Goal: Task Accomplishment & Management: Manage account settings

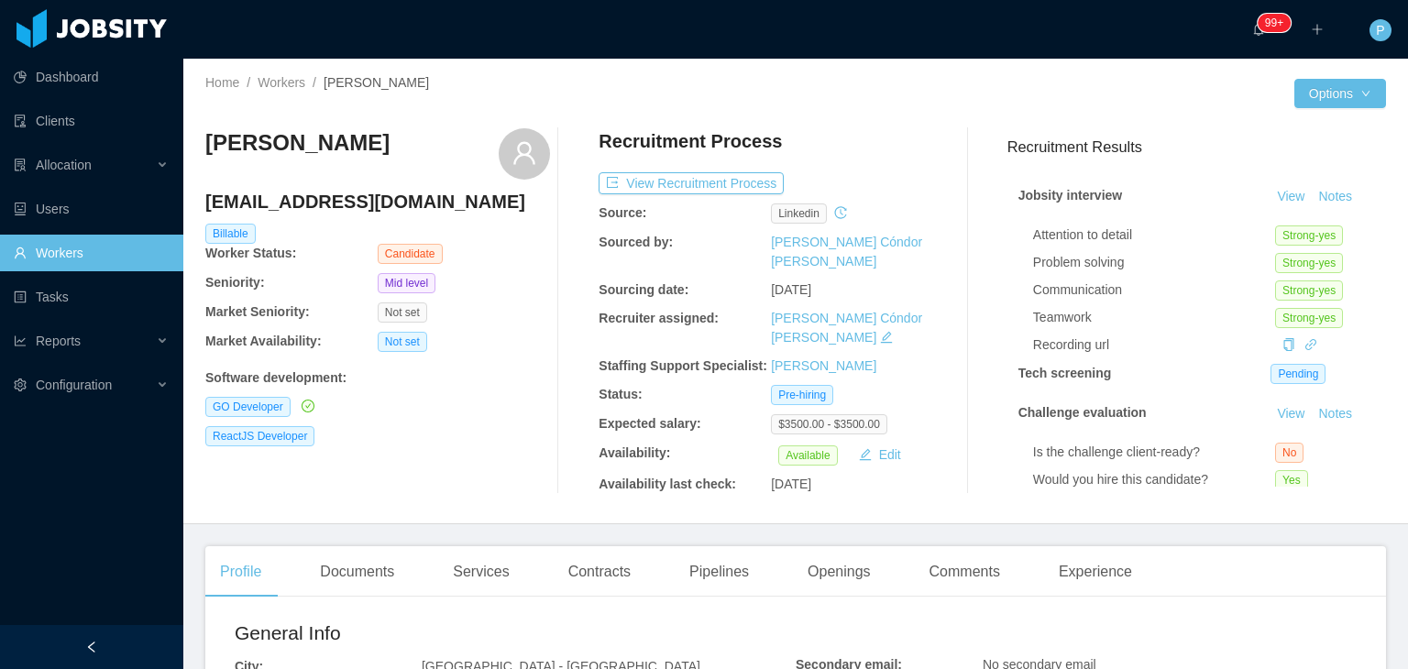
click at [497, 398] on div "GO Developer" at bounding box center [377, 407] width 345 height 20
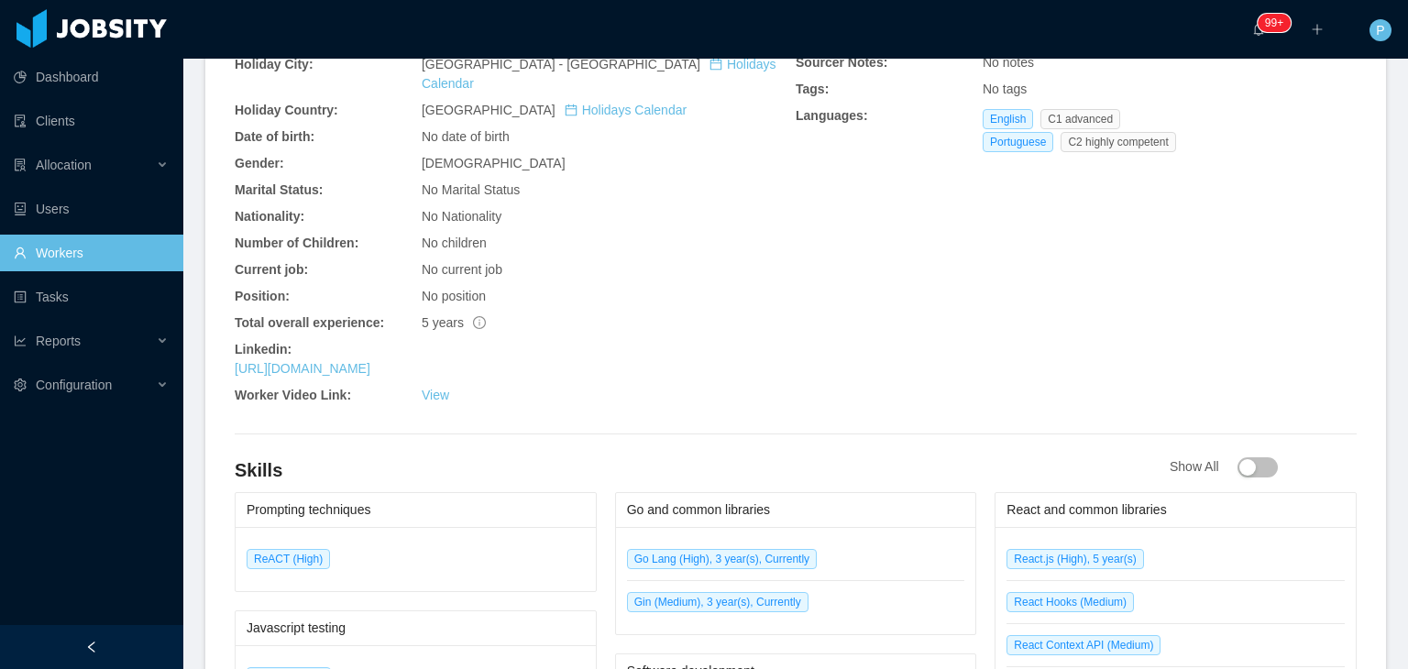
scroll to position [660, 0]
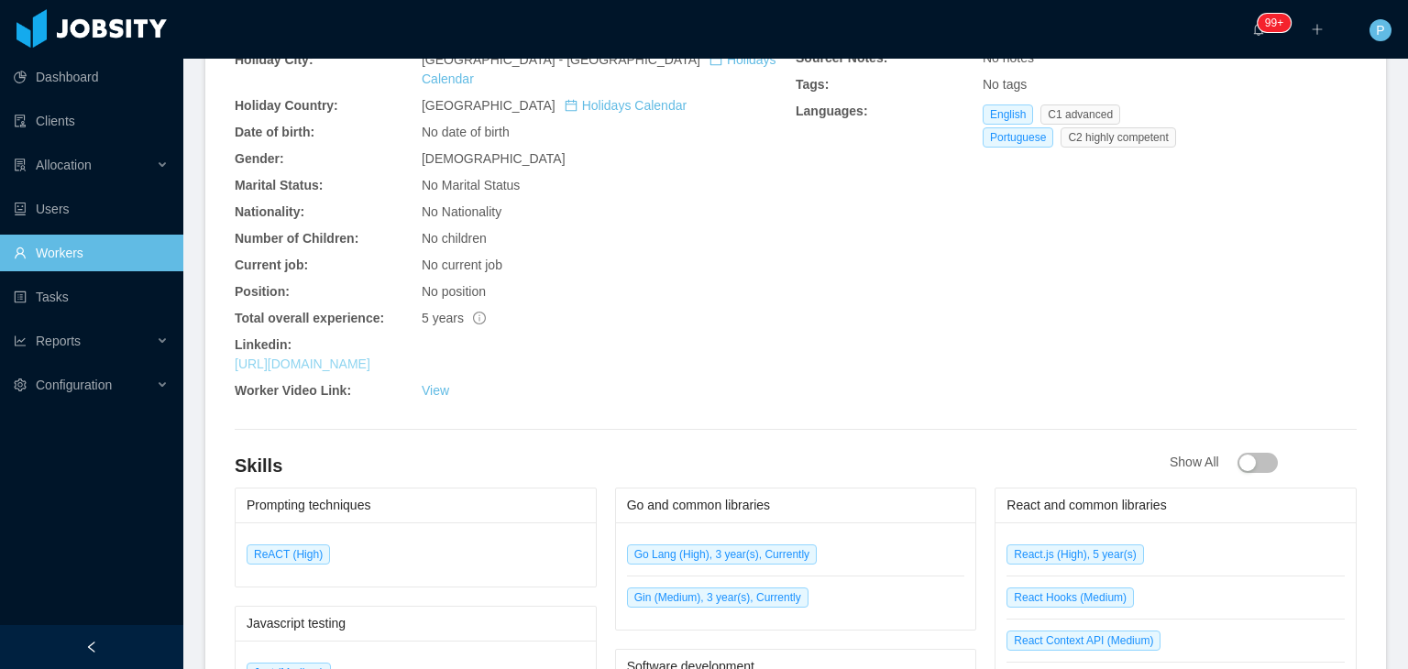
click at [370, 357] on link "https://www.linkedin.com/in/vseabrac" at bounding box center [303, 364] width 136 height 15
click at [663, 335] on div "Linkedin:" at bounding box center [515, 344] width 561 height 19
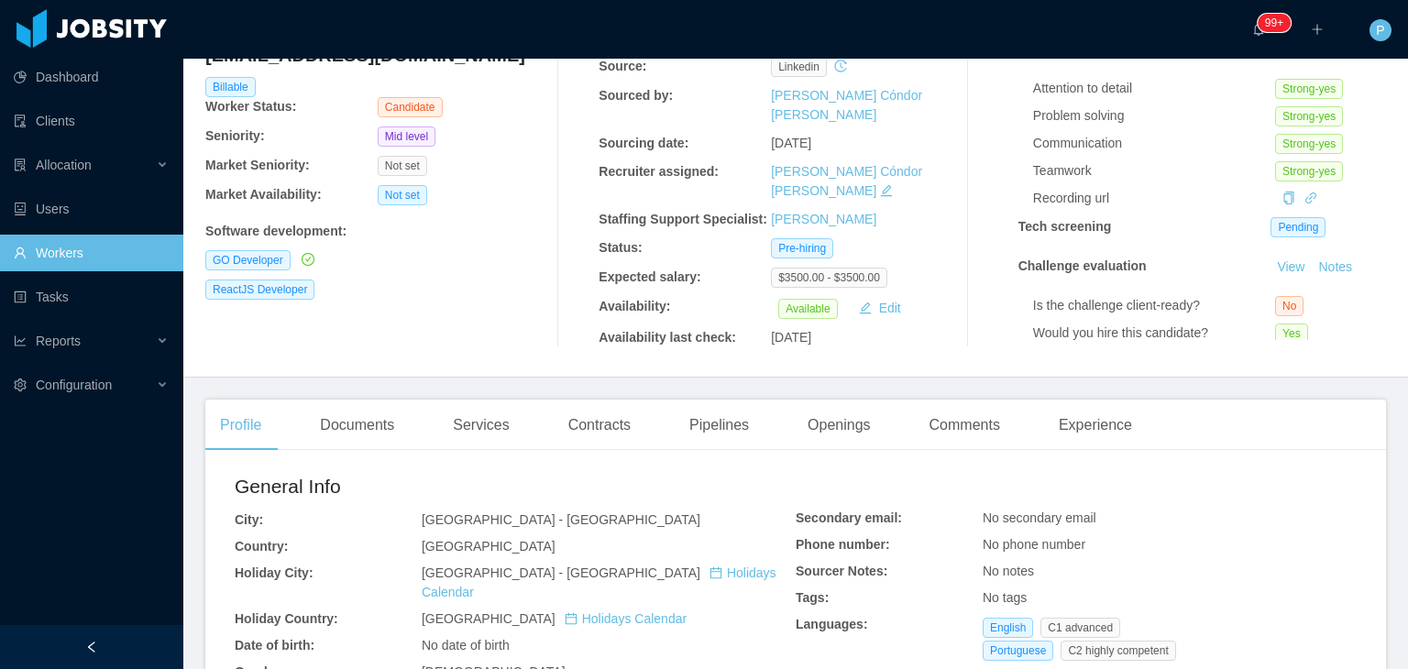
scroll to position [0, 0]
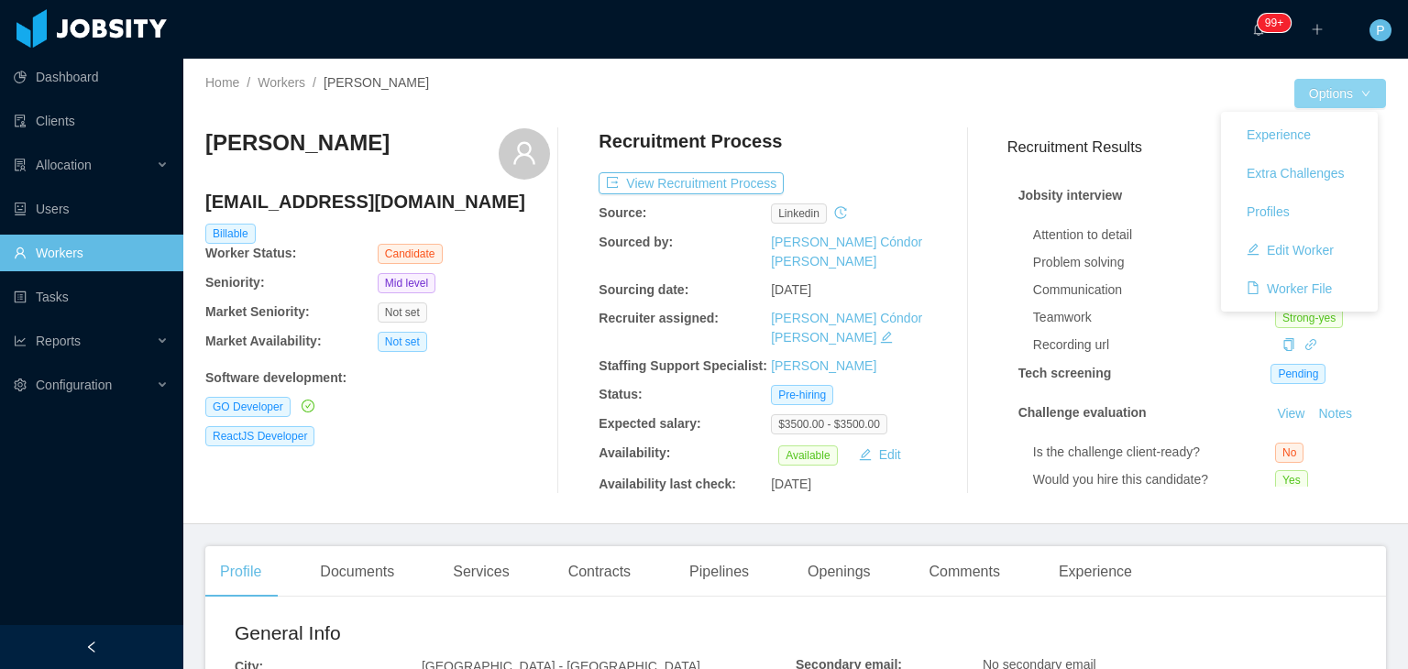
click at [1338, 86] on button "Options" at bounding box center [1340, 93] width 92 height 29
click at [1318, 252] on button "Edit Worker" at bounding box center [1290, 250] width 116 height 29
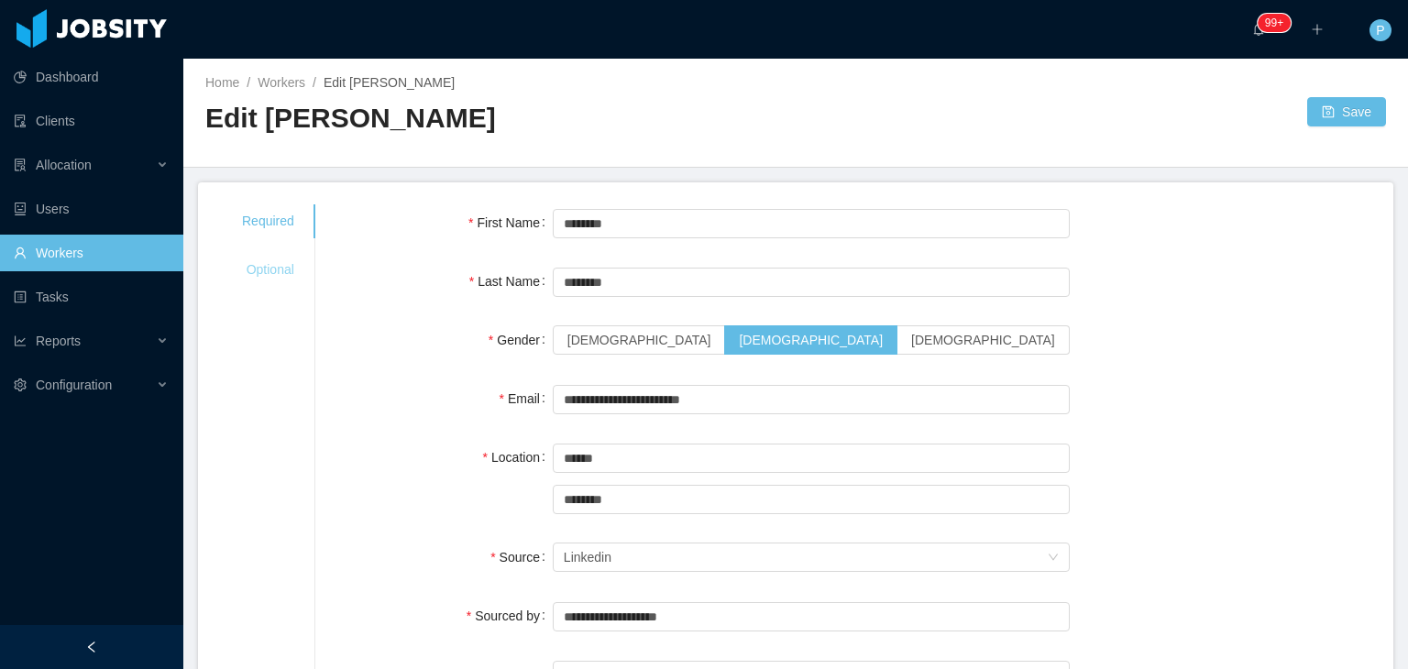
click at [278, 265] on div "Optional" at bounding box center [268, 270] width 96 height 34
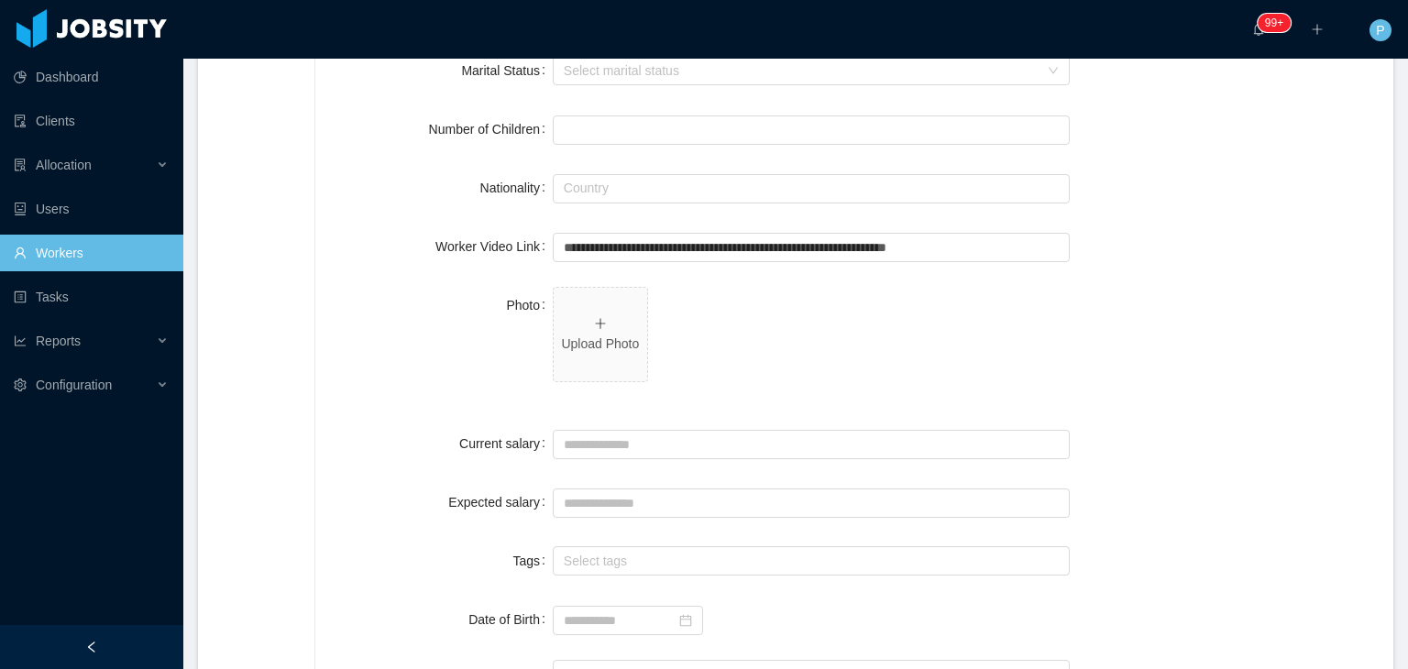
scroll to position [448, 0]
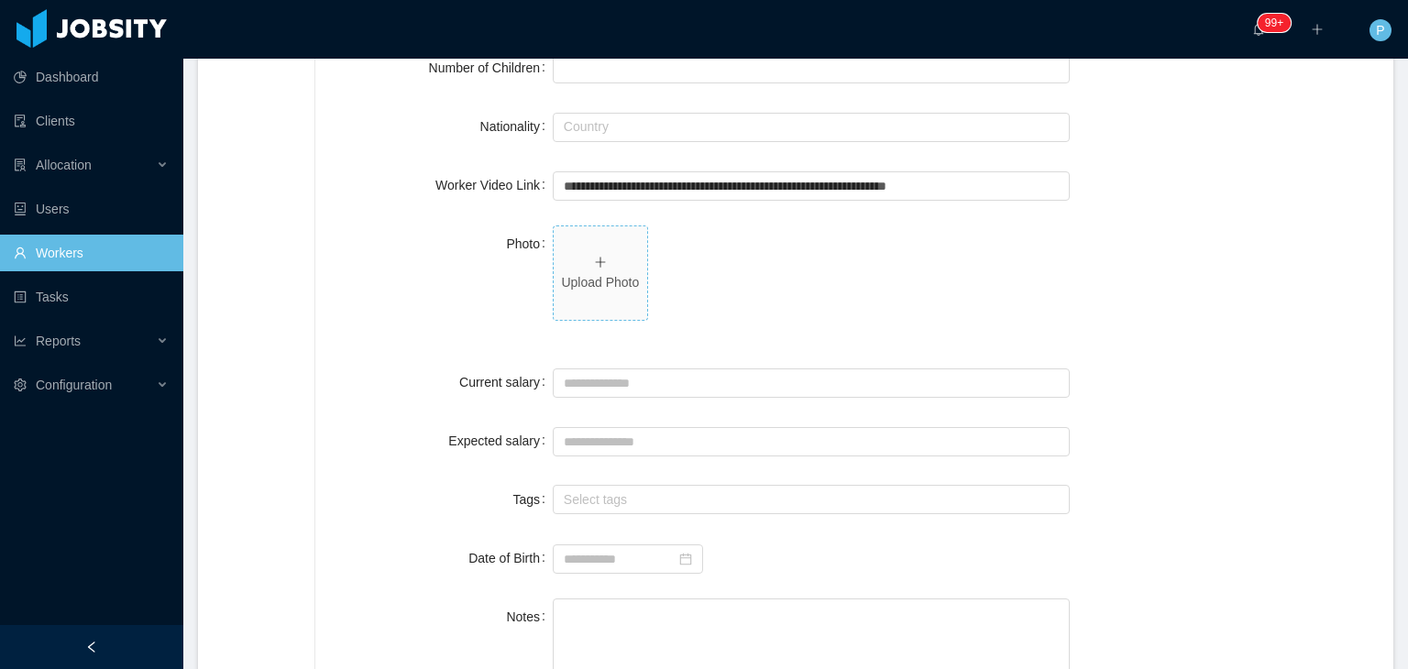
click at [583, 280] on p "Upload Photo" at bounding box center [600, 282] width 79 height 19
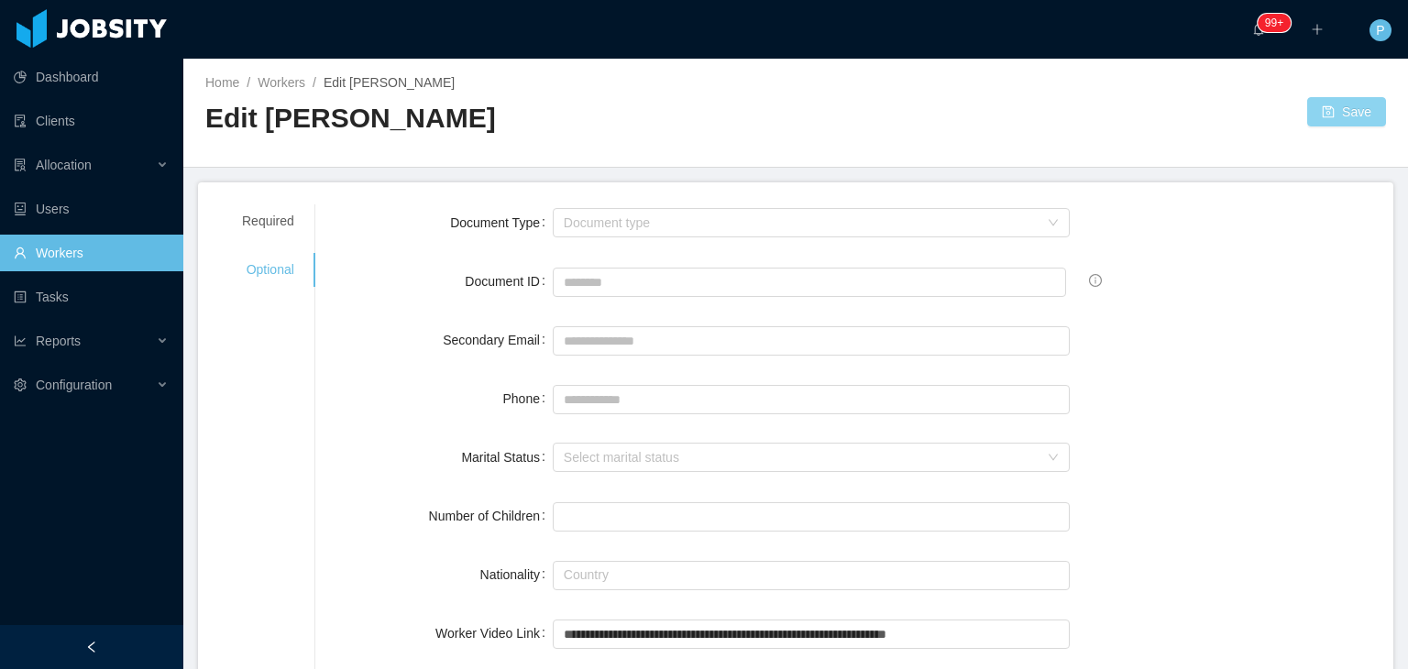
click at [1314, 122] on button "Save" at bounding box center [1346, 111] width 79 height 29
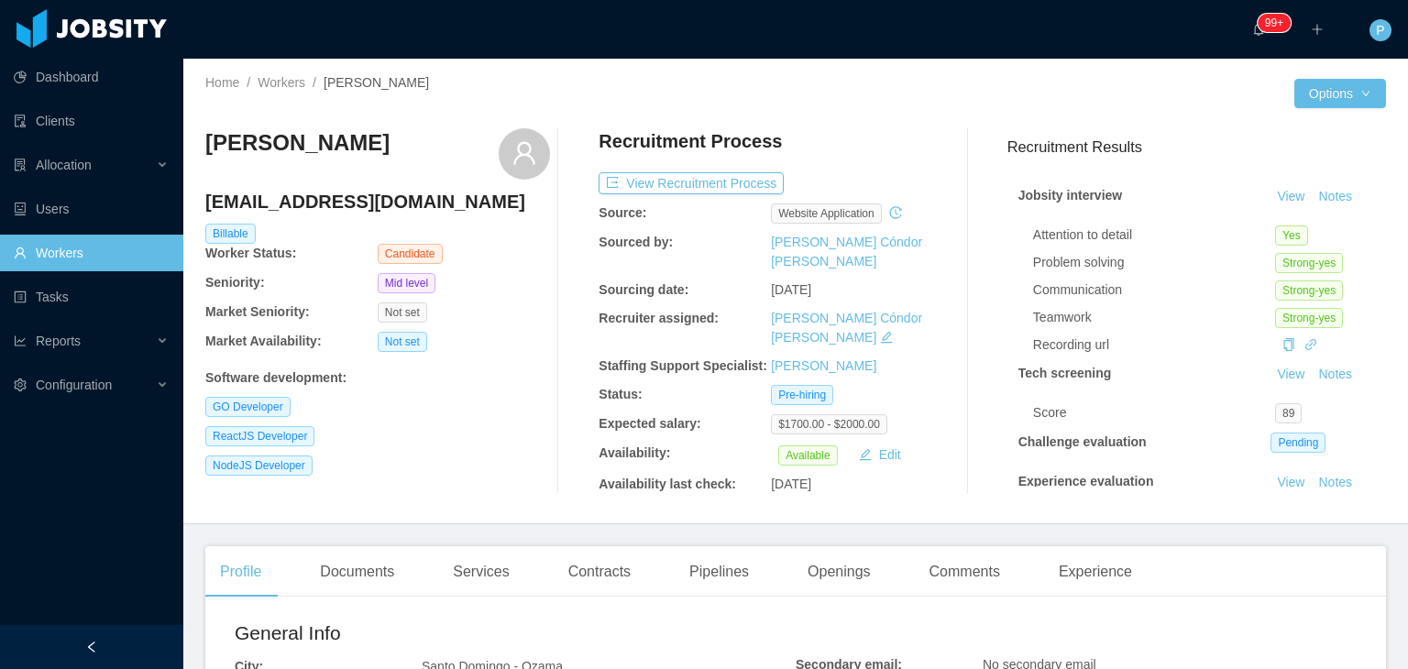
click at [491, 430] on div "ReactJS Developer" at bounding box center [377, 436] width 345 height 20
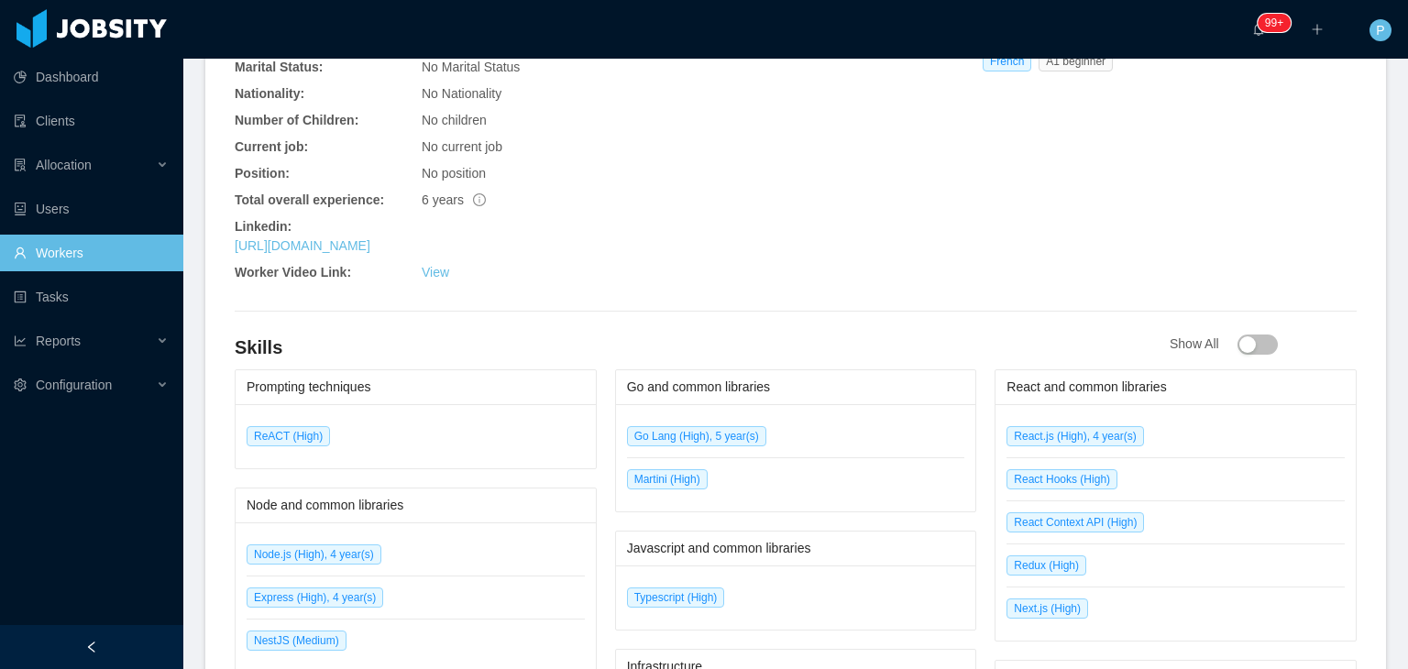
scroll to position [770, 0]
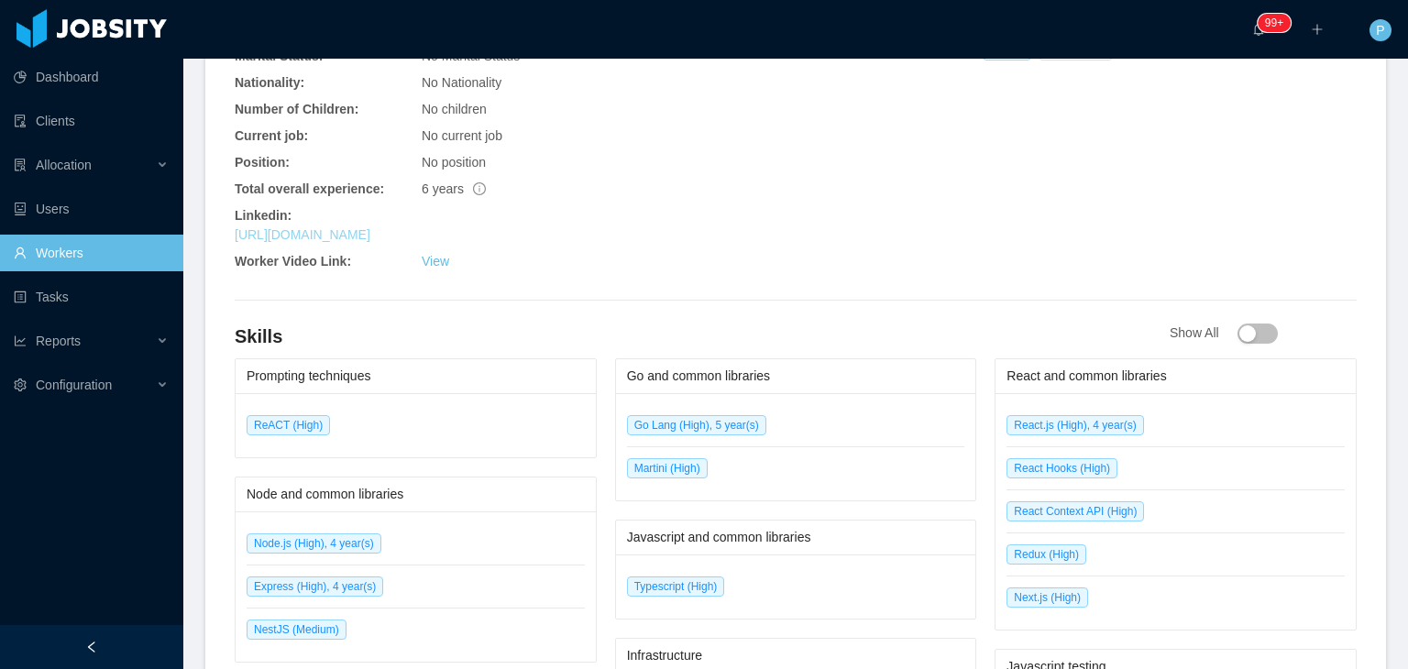
click at [370, 227] on link "https://www.linkedin.com/in/maryelinv" at bounding box center [303, 234] width 136 height 15
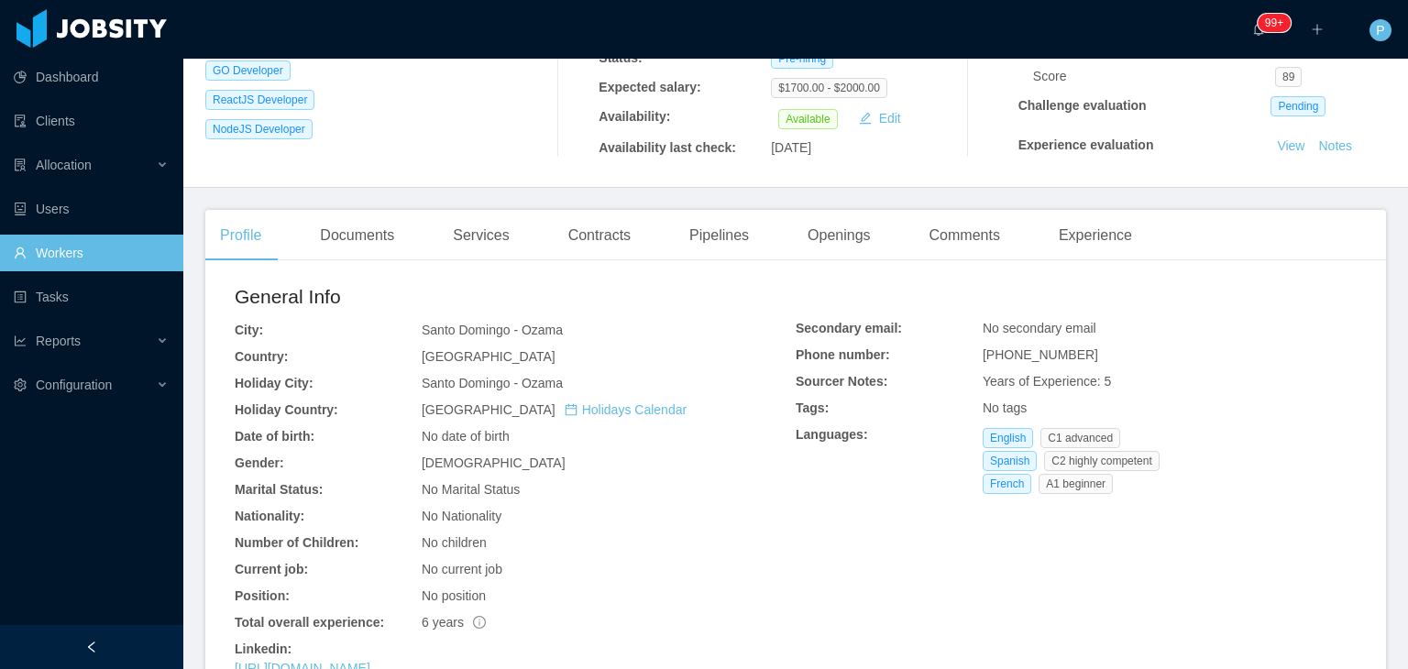
scroll to position [0, 0]
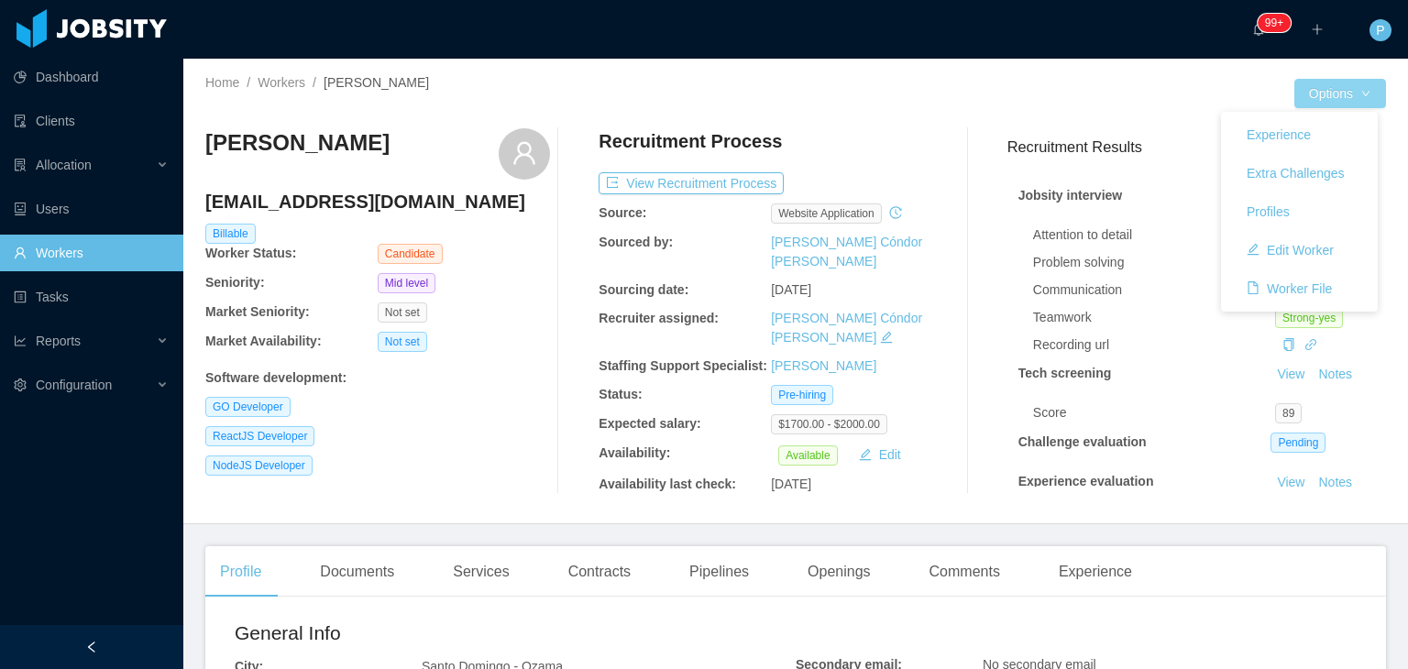
click at [1354, 98] on button "Options" at bounding box center [1340, 93] width 92 height 29
click at [1329, 247] on button "Edit Worker" at bounding box center [1290, 250] width 116 height 29
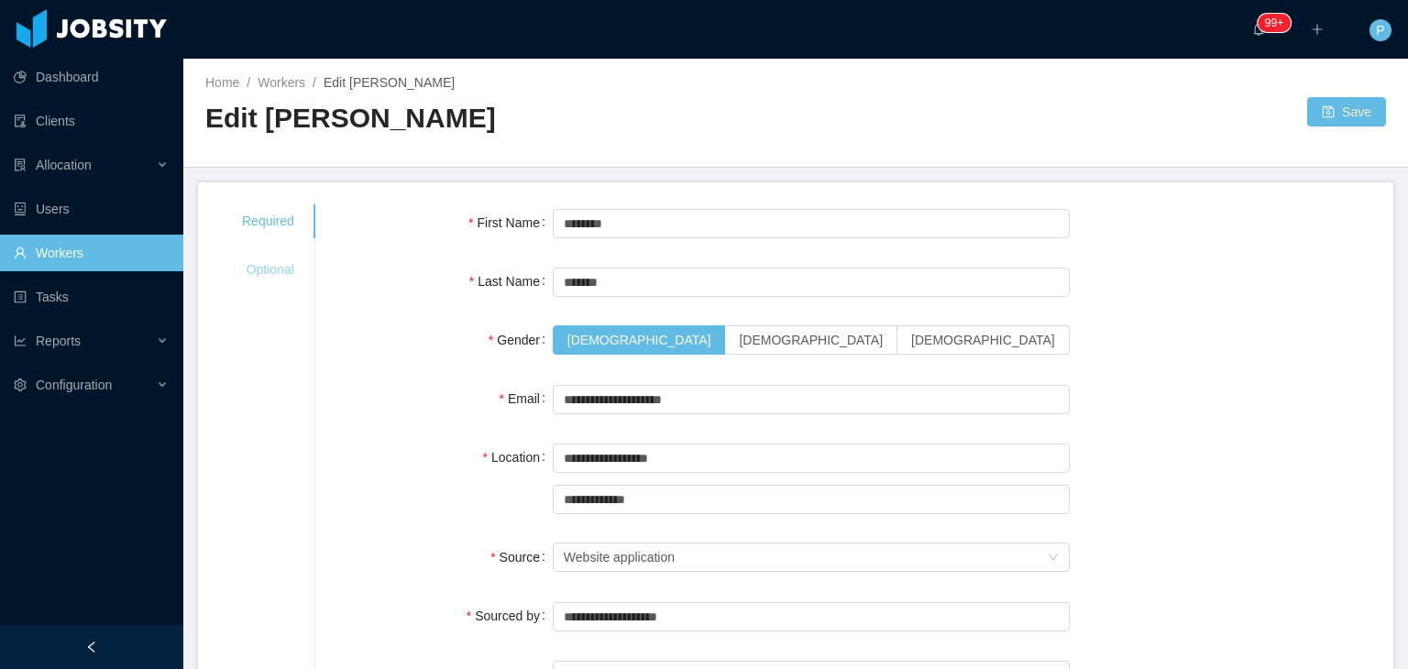
click at [266, 270] on div "Optional" at bounding box center [268, 270] width 96 height 34
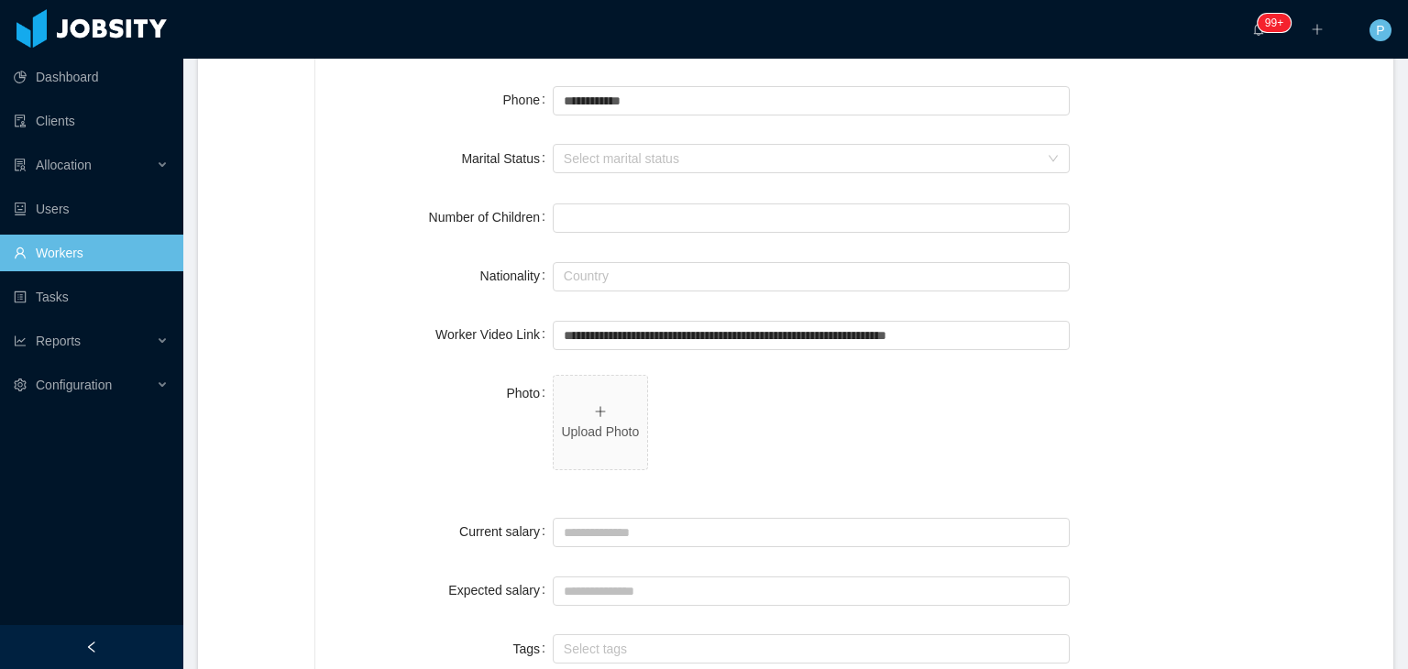
scroll to position [339, 0]
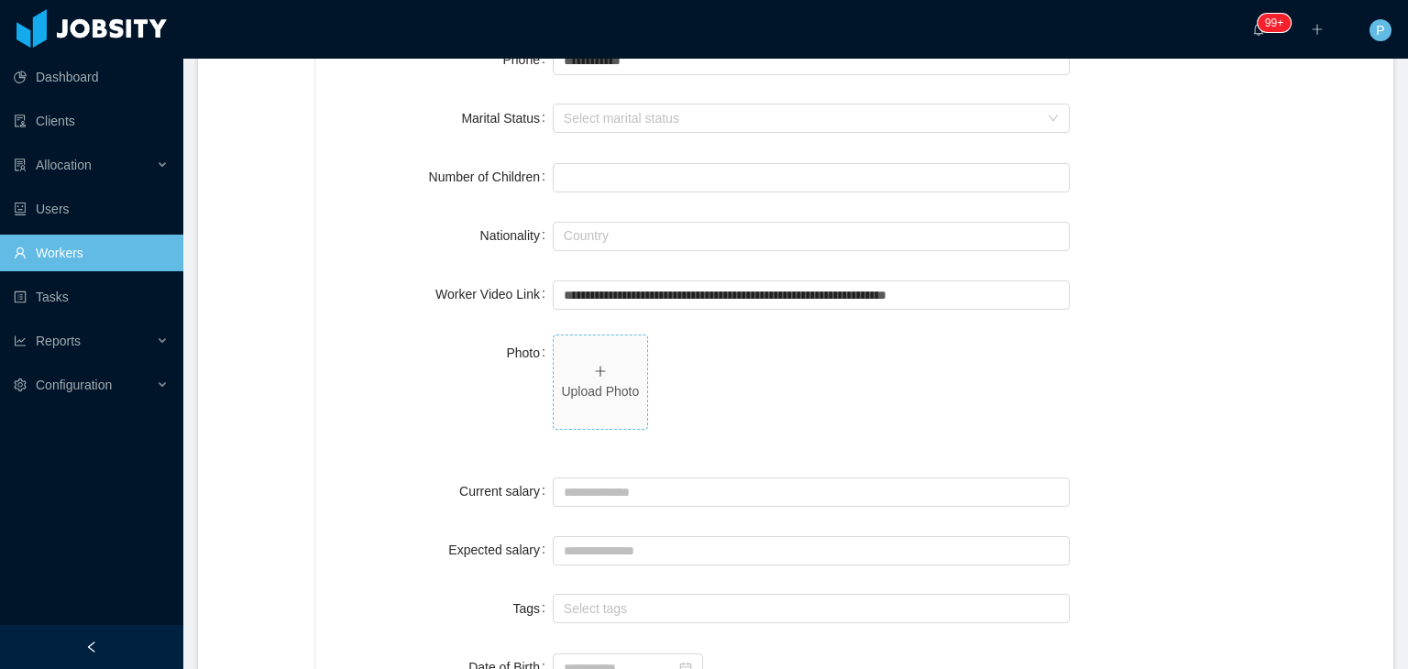
click at [605, 382] on p "Upload Photo" at bounding box center [600, 391] width 79 height 19
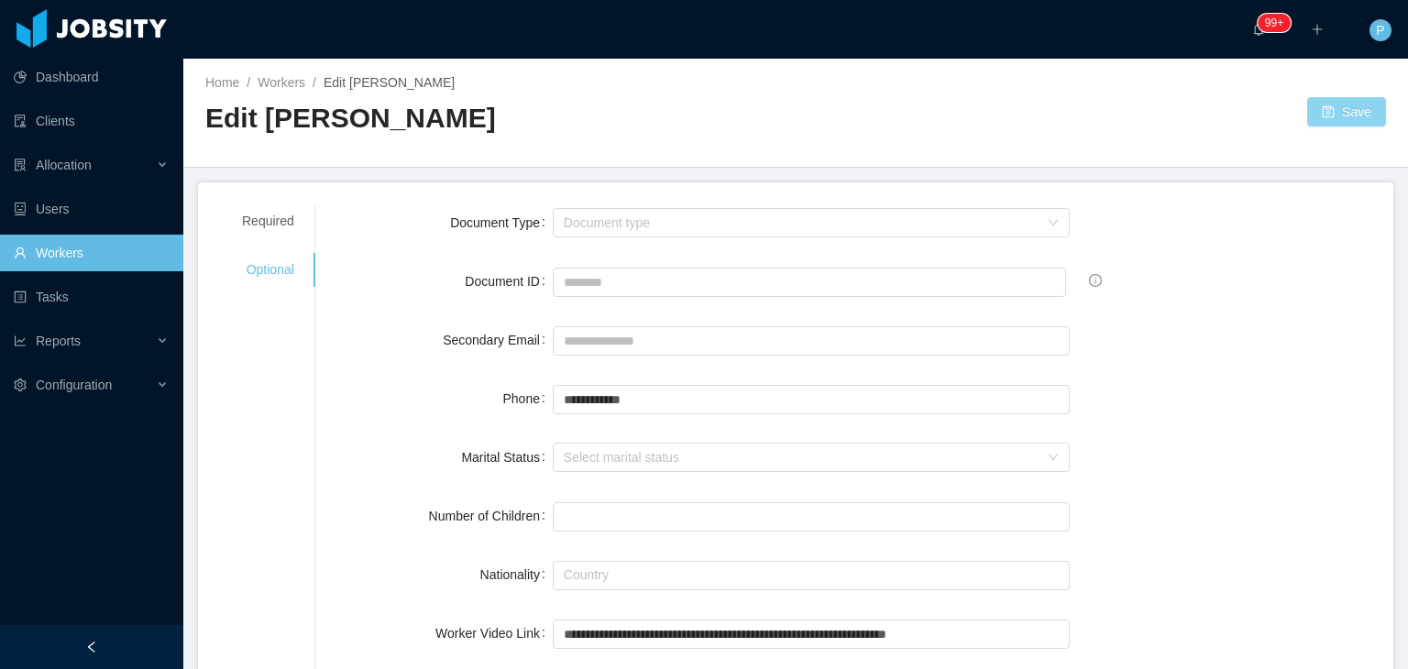
click at [1346, 105] on button "Save" at bounding box center [1346, 111] width 79 height 29
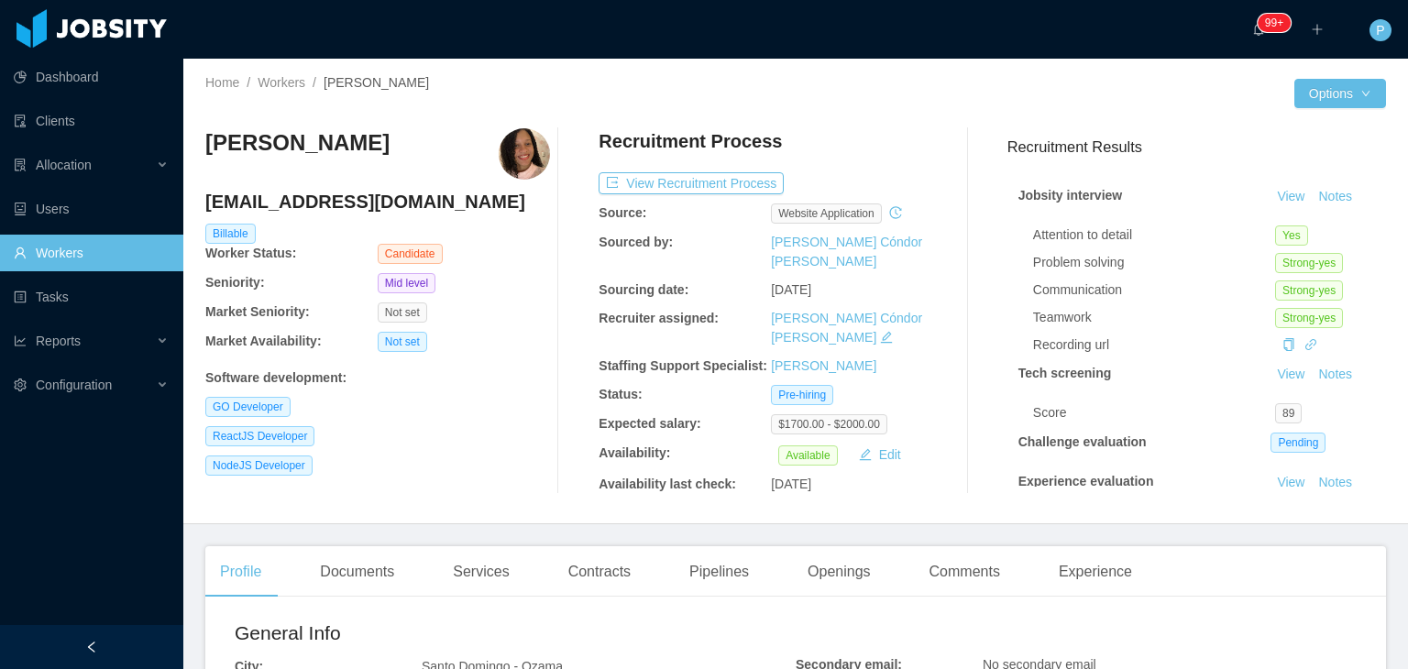
click at [851, 137] on div "Recruitment Process" at bounding box center [771, 145] width 345 height 35
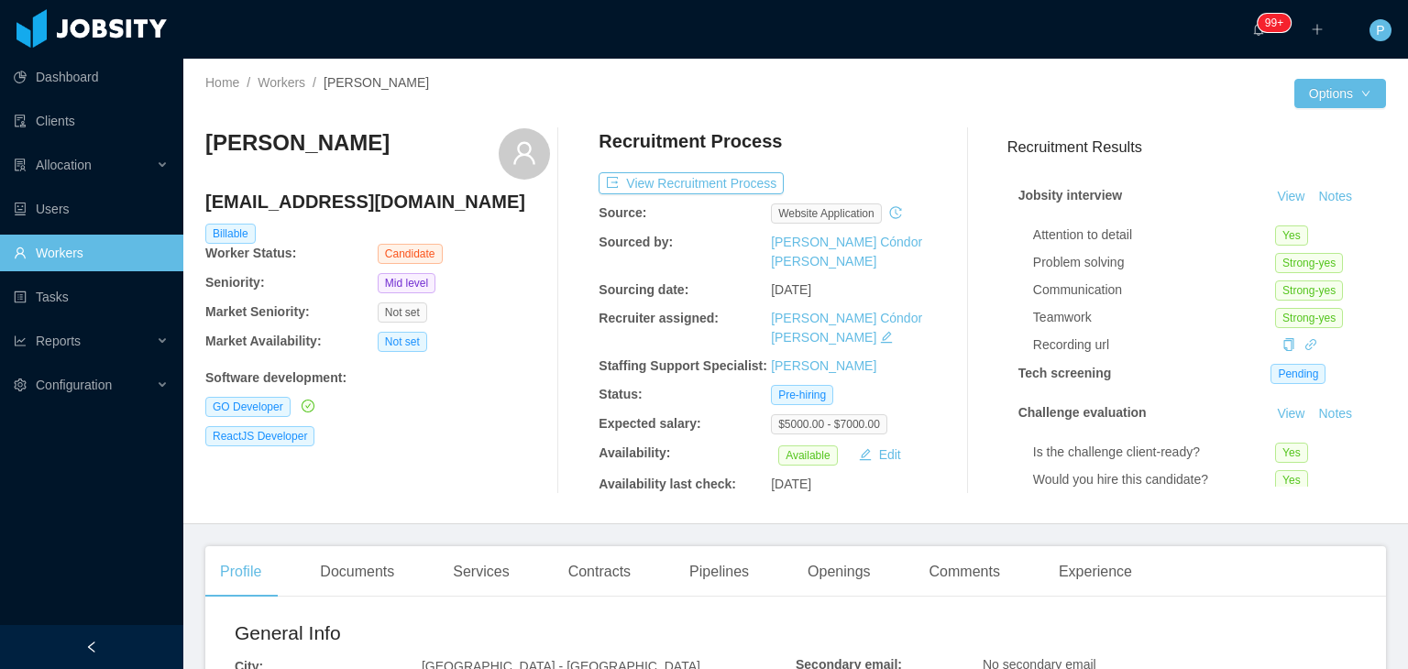
click at [884, 148] on div "Recruitment Process" at bounding box center [771, 145] width 345 height 35
click at [488, 508] on div "Home / Workers / Erick Suarez / Options Erick Suarez ericksuarezdev@gmail.com B…" at bounding box center [795, 292] width 1225 height 466
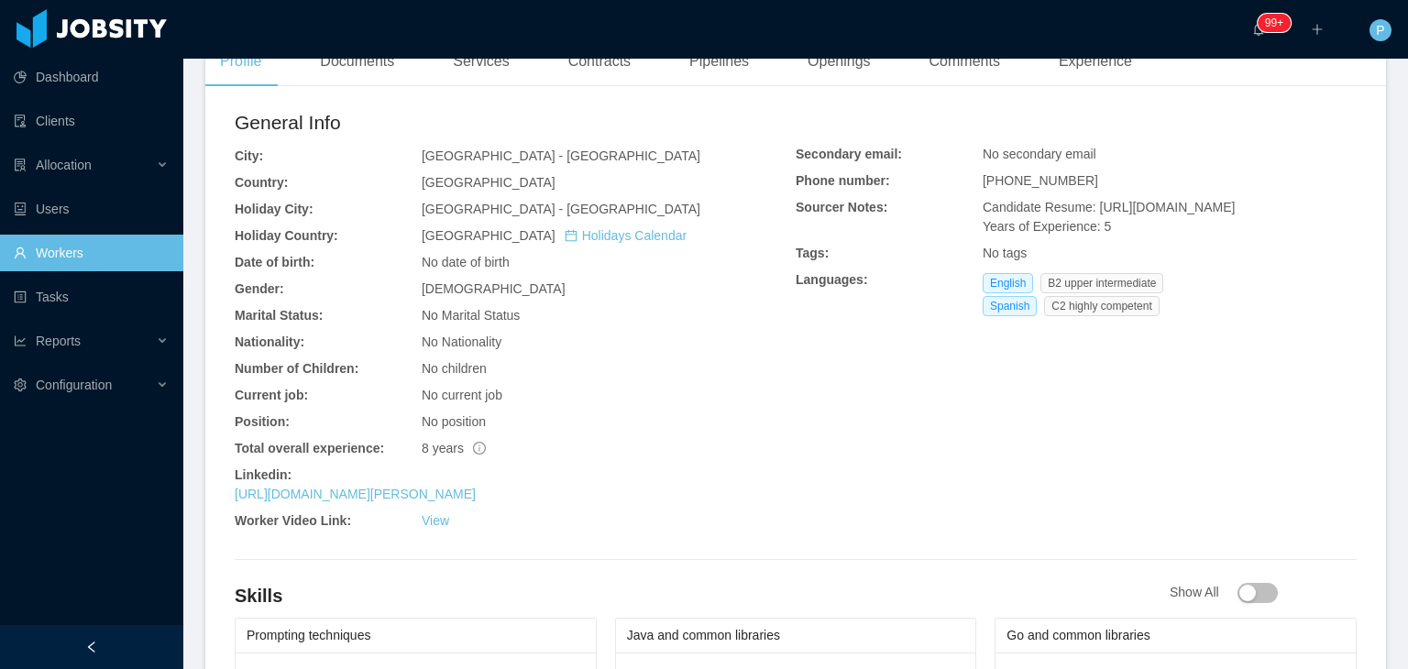
scroll to position [513, 0]
click at [476, 484] on link "https://www.linkedin.com/in/erick-suarez-317485145" at bounding box center [355, 491] width 241 height 15
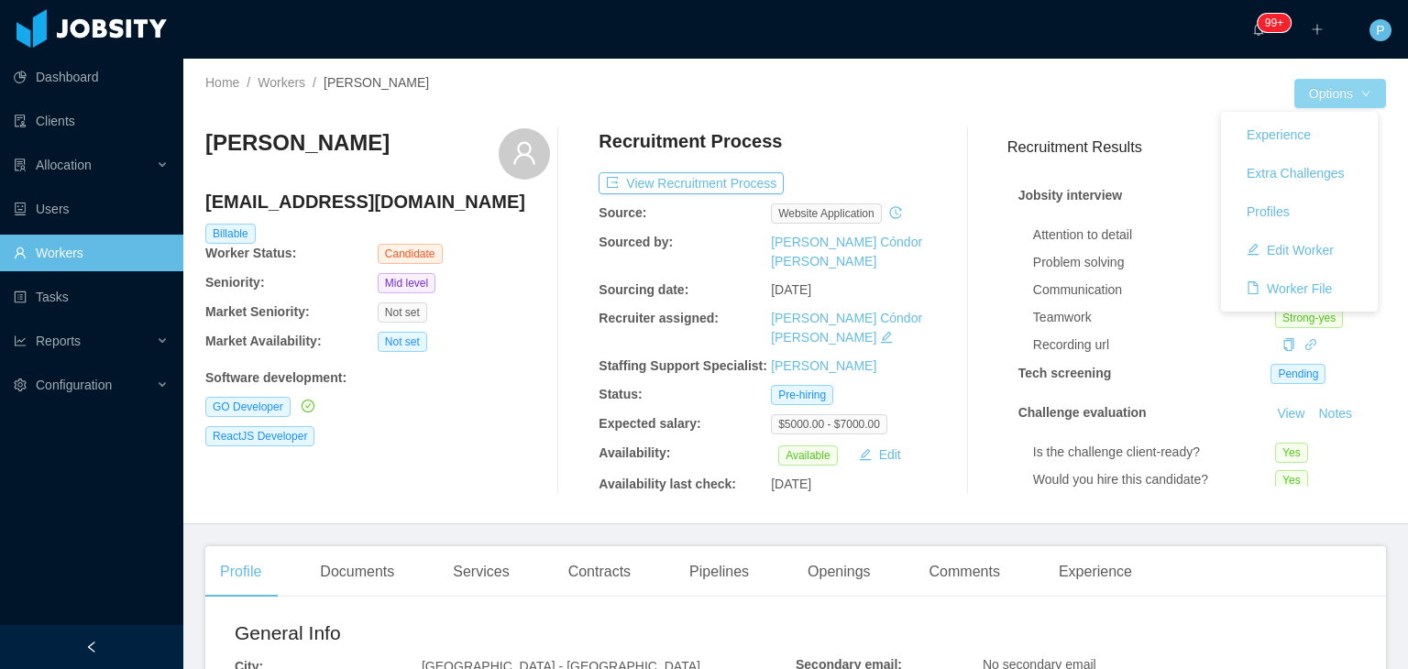
click at [1335, 103] on button "Options" at bounding box center [1340, 93] width 92 height 29
click at [1321, 243] on button "Edit Worker" at bounding box center [1290, 250] width 116 height 29
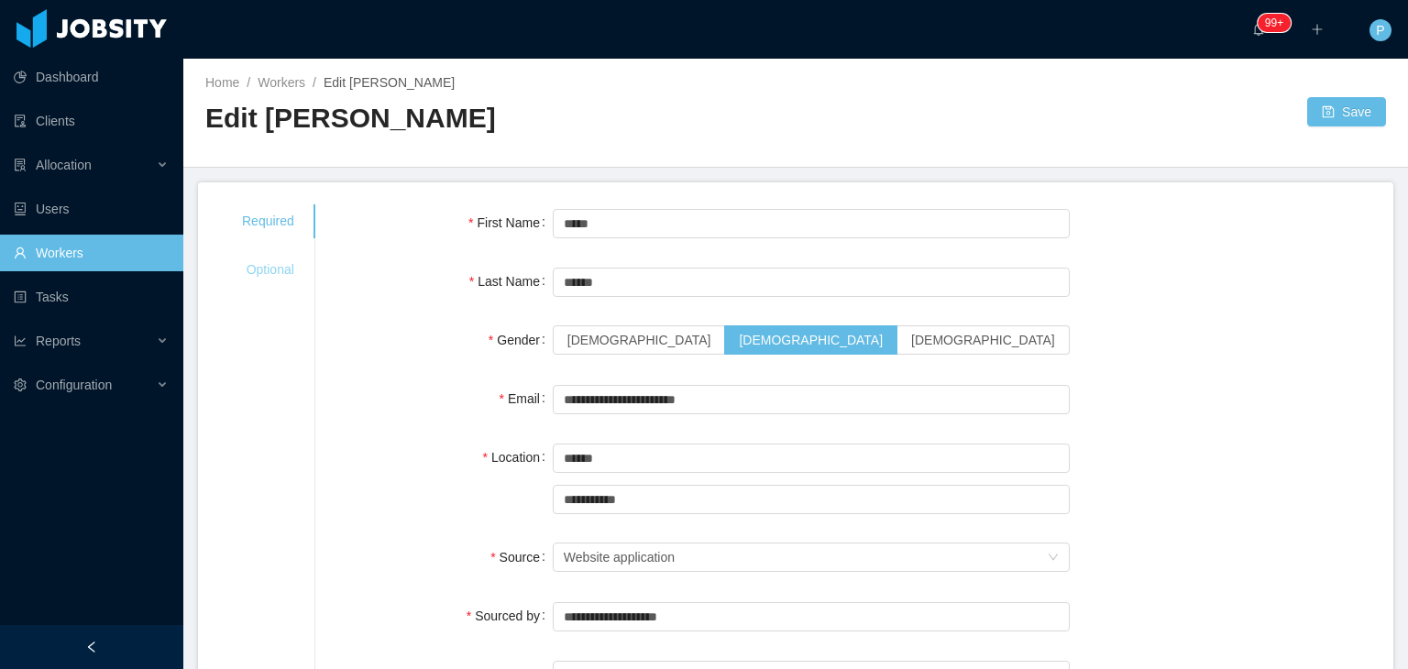
click at [275, 272] on div "Optional" at bounding box center [268, 270] width 96 height 34
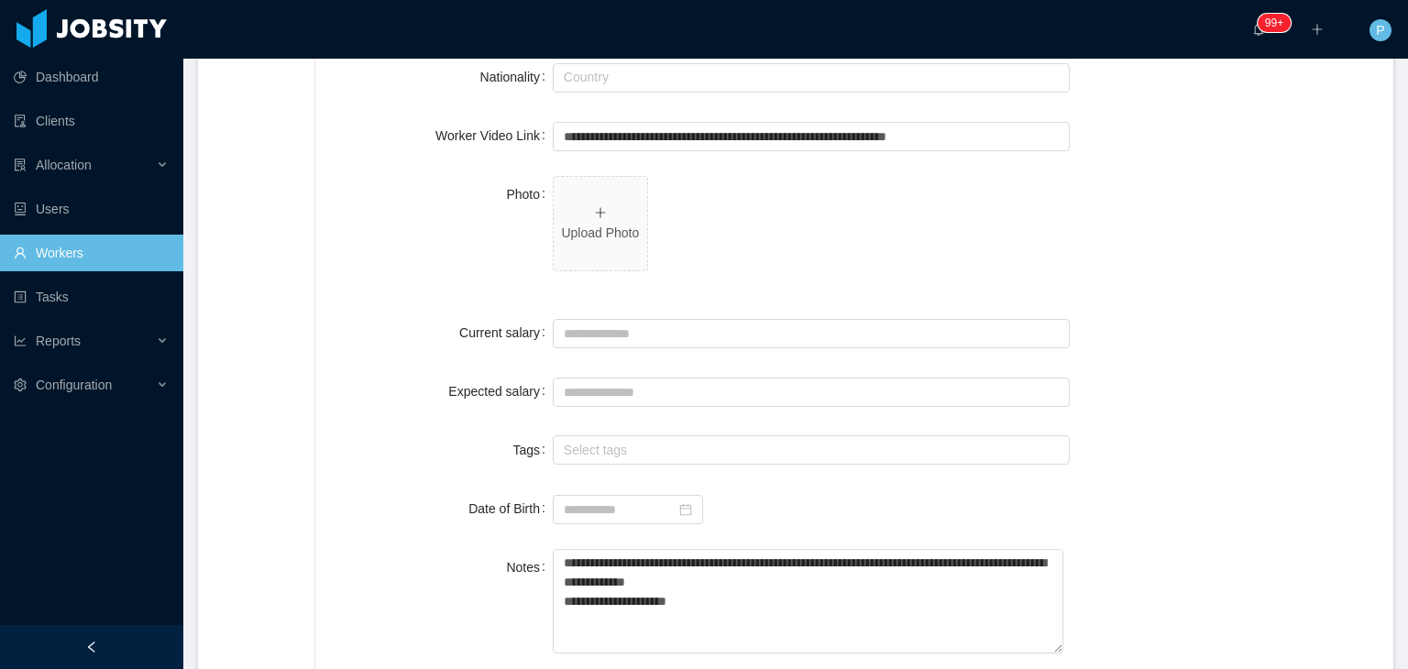
scroll to position [502, 0]
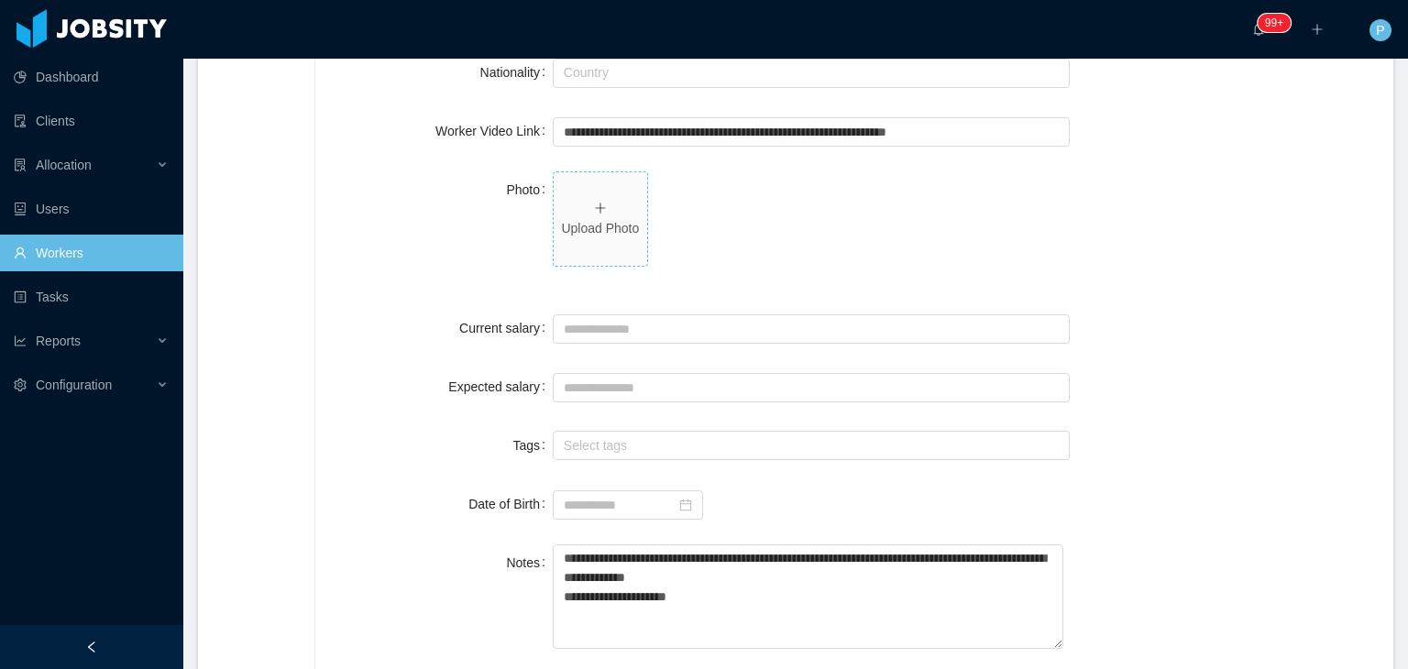
click at [626, 232] on p "Upload Photo" at bounding box center [600, 228] width 79 height 19
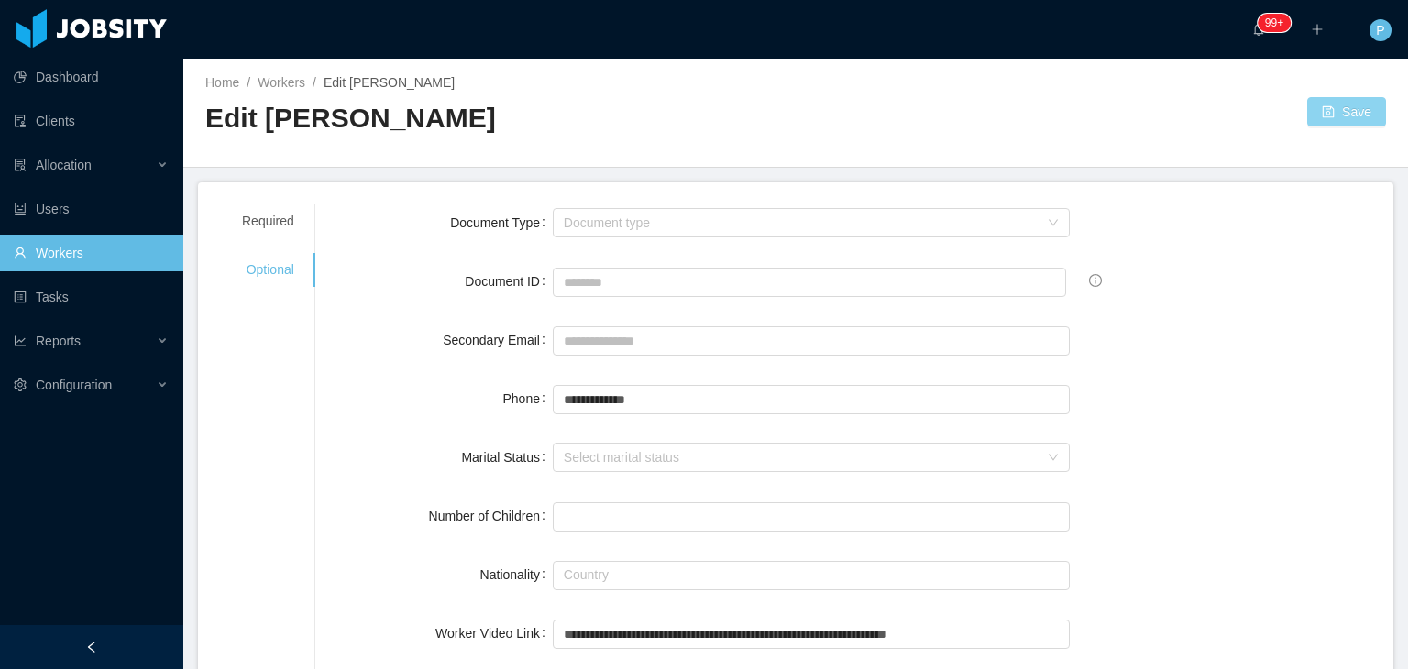
click at [1329, 115] on button "Save" at bounding box center [1346, 111] width 79 height 29
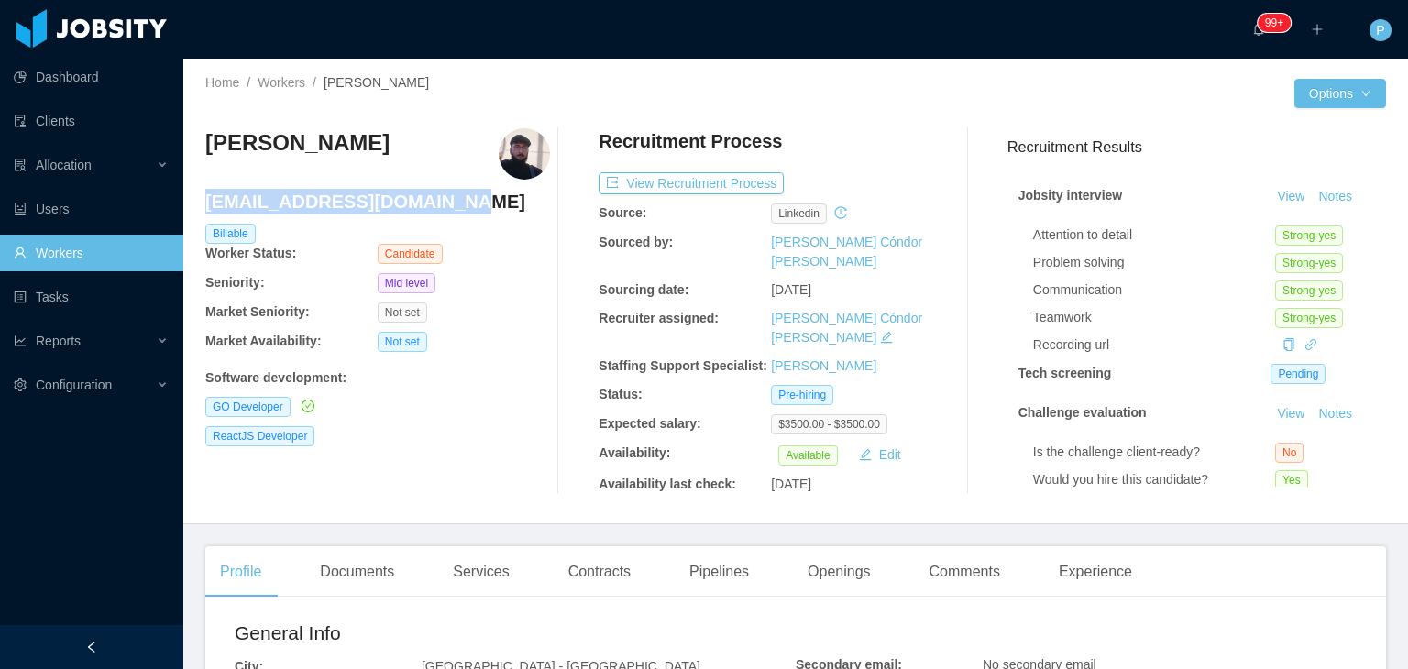
drag, startPoint x: 452, startPoint y: 210, endPoint x: 208, endPoint y: 196, distance: 244.2
click at [208, 196] on h4 "[EMAIL_ADDRESS][DOMAIN_NAME]" at bounding box center [377, 202] width 345 height 26
copy h4 "[EMAIL_ADDRESS][DOMAIN_NAME]"
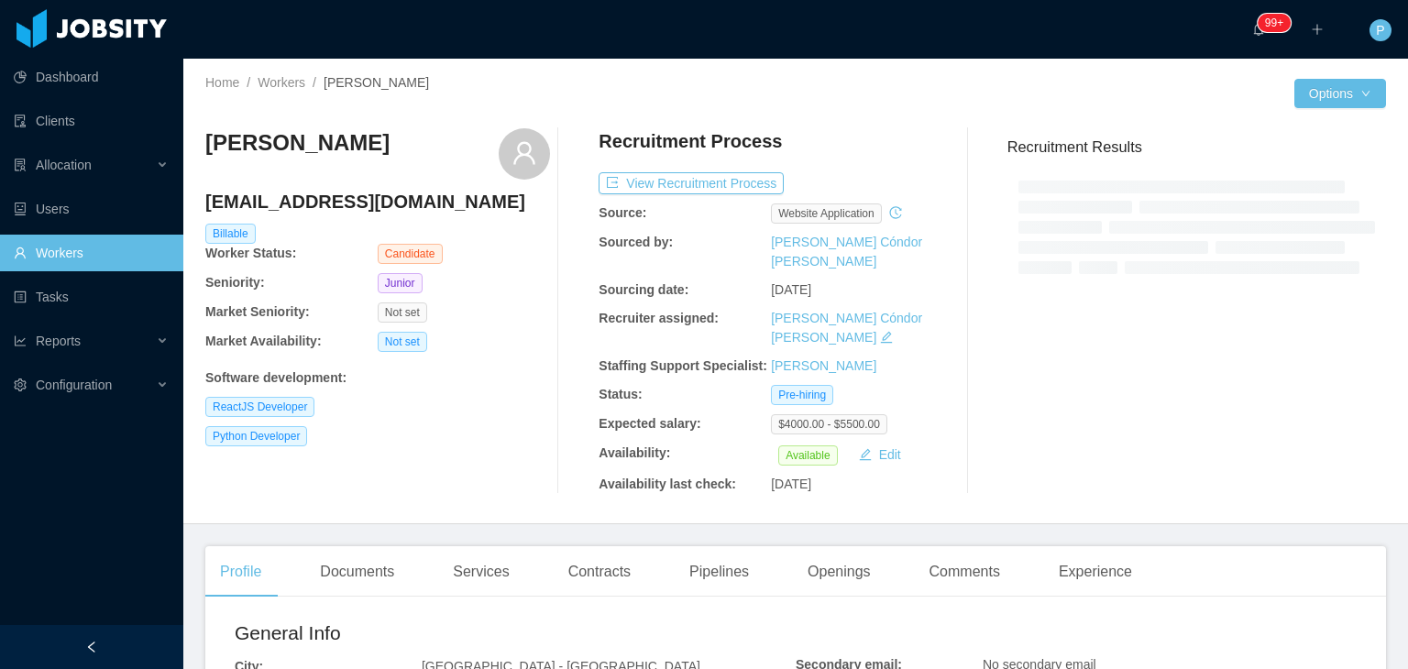
click at [772, 125] on div "[PERSON_NAME] [EMAIL_ADDRESS][DOMAIN_NAME] Billable Worker Status: Candidate Se…" at bounding box center [795, 311] width 1181 height 395
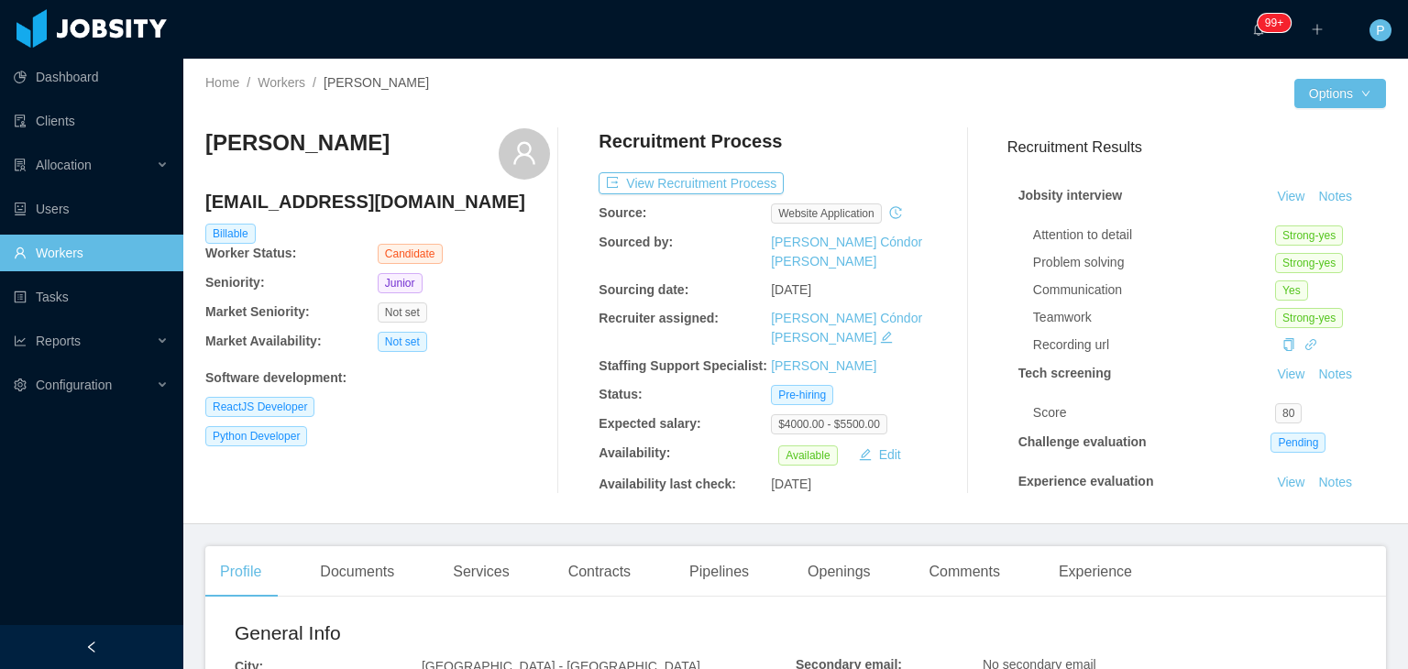
click at [508, 386] on div "Software development :" at bounding box center [377, 377] width 345 height 19
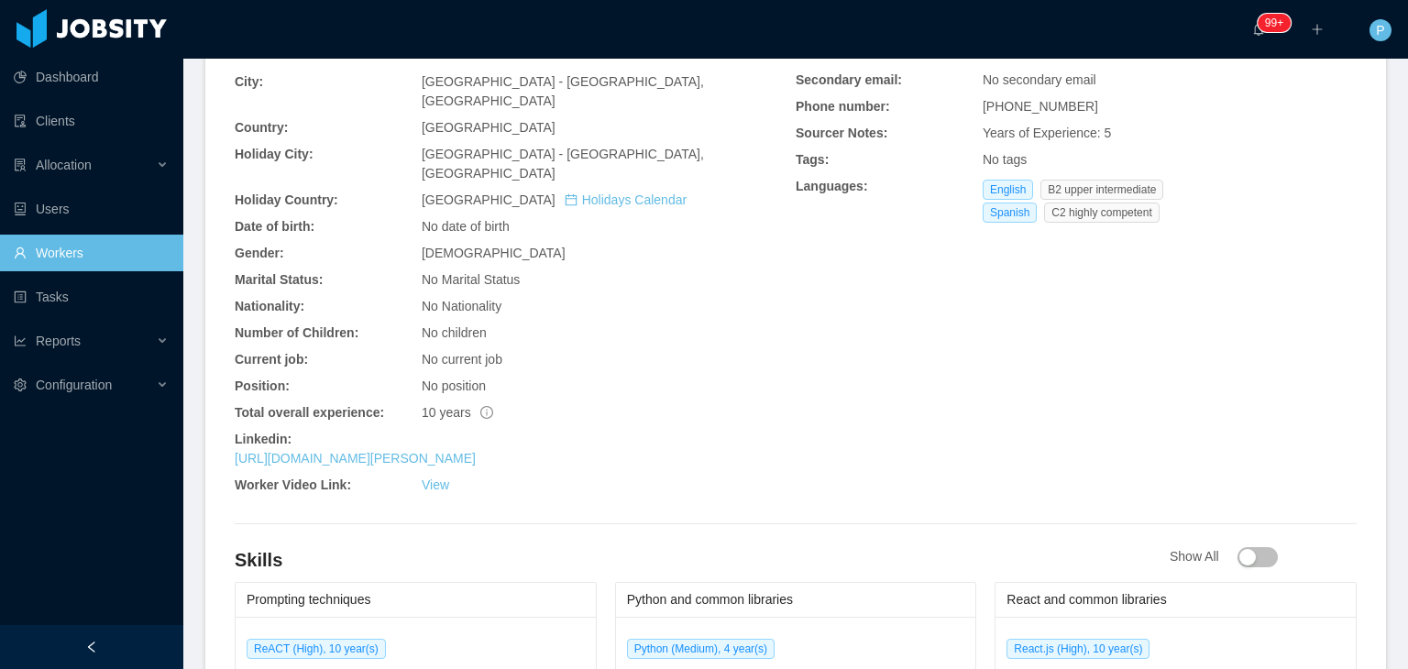
scroll to position [587, 0]
click at [476, 449] on link "https://www.linkedin.com/in/ezequiel-berazategui" at bounding box center [355, 456] width 241 height 15
click at [638, 247] on div "General Info City: Buenos Aires - Buenos Aires, Ciudad Autónoma de Country: Arg…" at bounding box center [515, 266] width 561 height 468
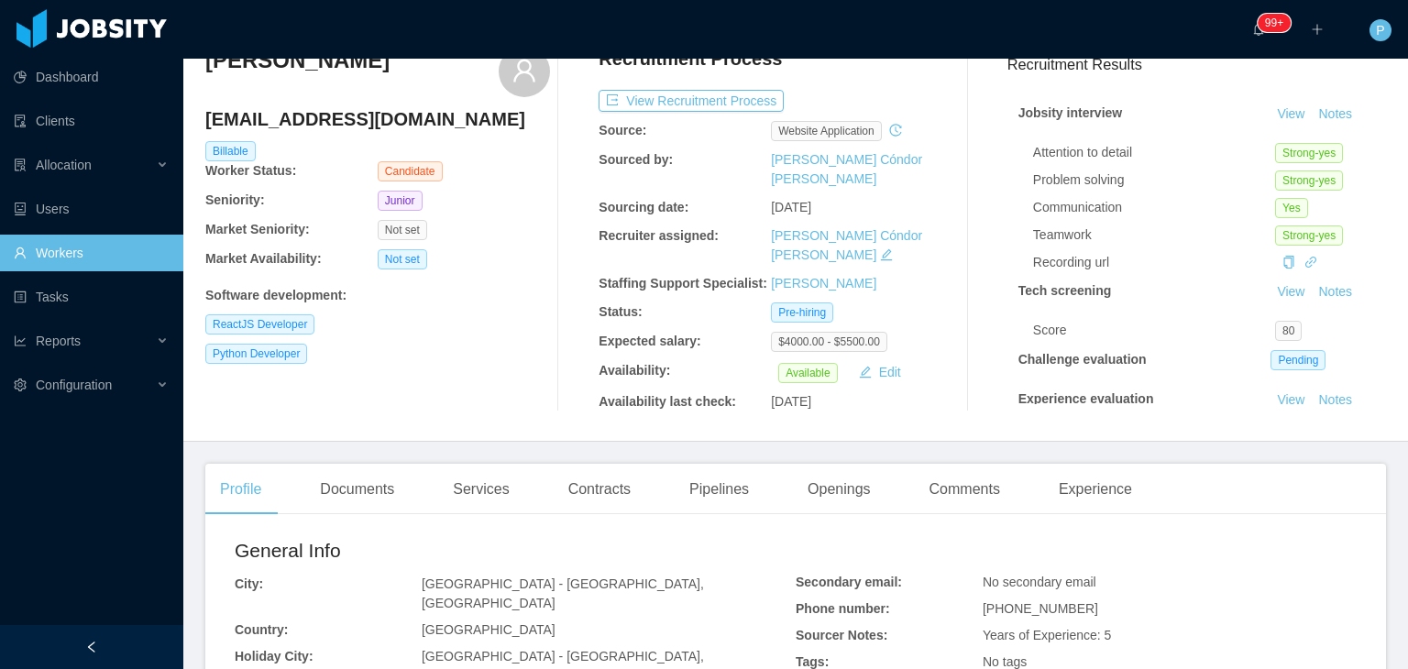
scroll to position [0, 0]
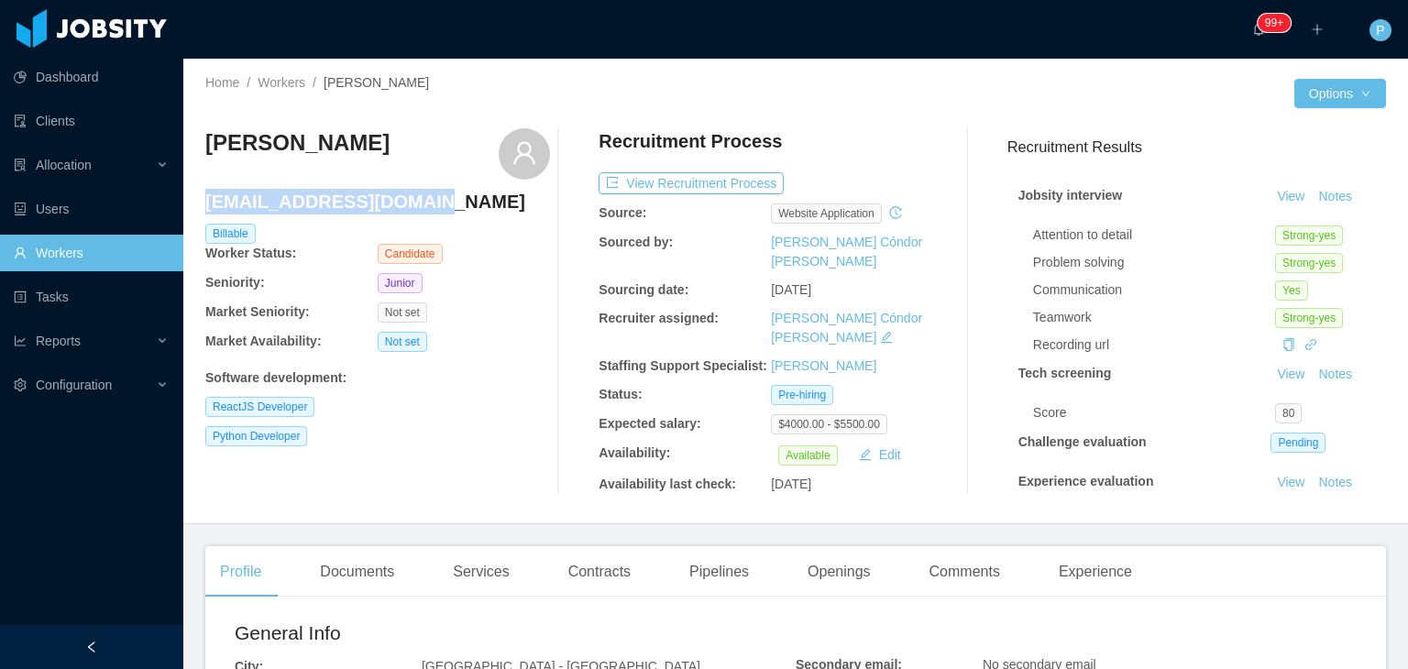
drag, startPoint x: 429, startPoint y: 203, endPoint x: 205, endPoint y: 195, distance: 223.8
click at [205, 195] on h4 "ezeberacoder@gmail.com" at bounding box center [377, 202] width 345 height 26
copy h4 "ezeberacoder@gmail.com"
click at [722, 177] on button "View Recruitment Process" at bounding box center [691, 183] width 185 height 22
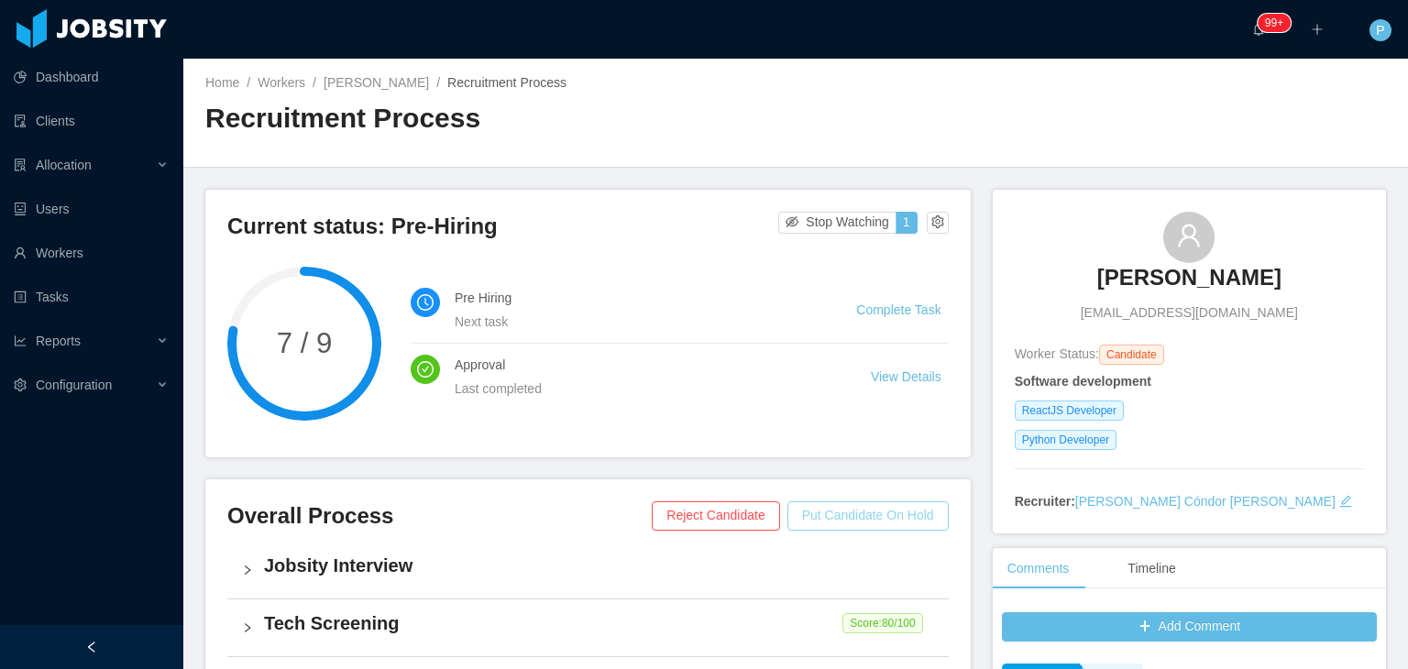
click at [878, 503] on button "Put Candidate On Hold" at bounding box center [867, 515] width 161 height 29
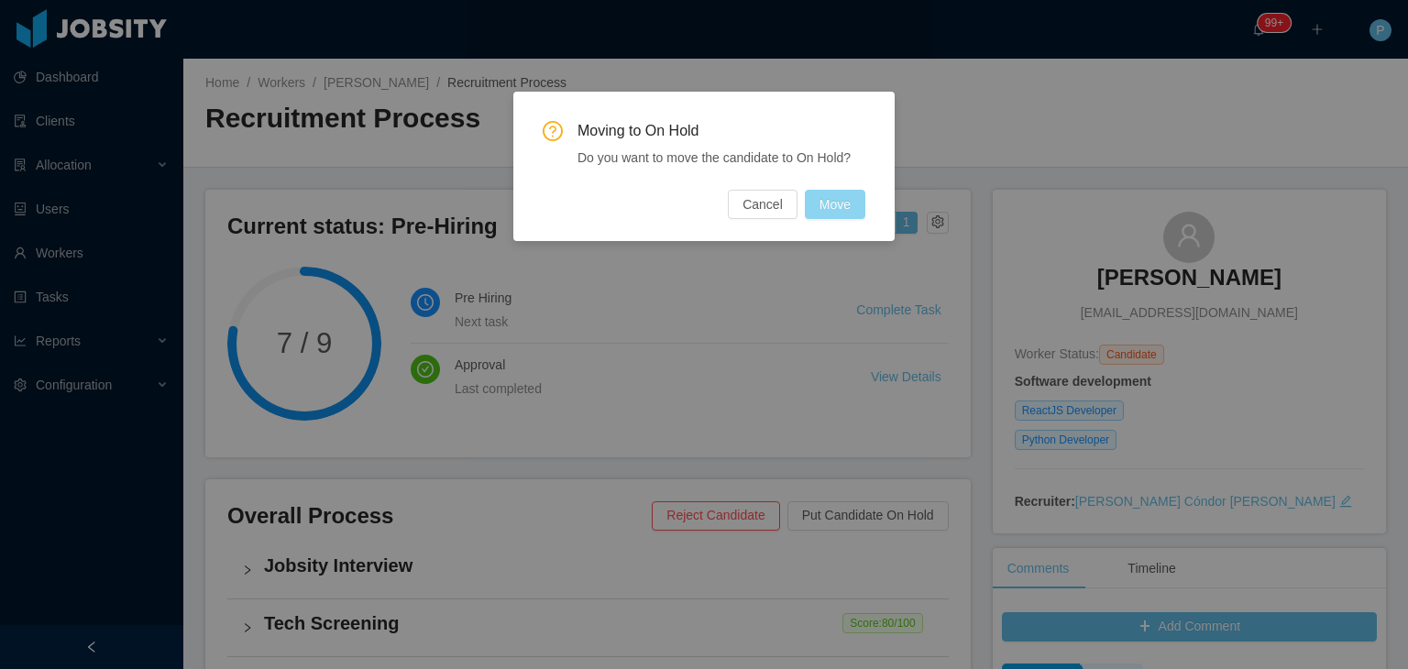
click at [851, 199] on button "Move" at bounding box center [835, 204] width 60 height 29
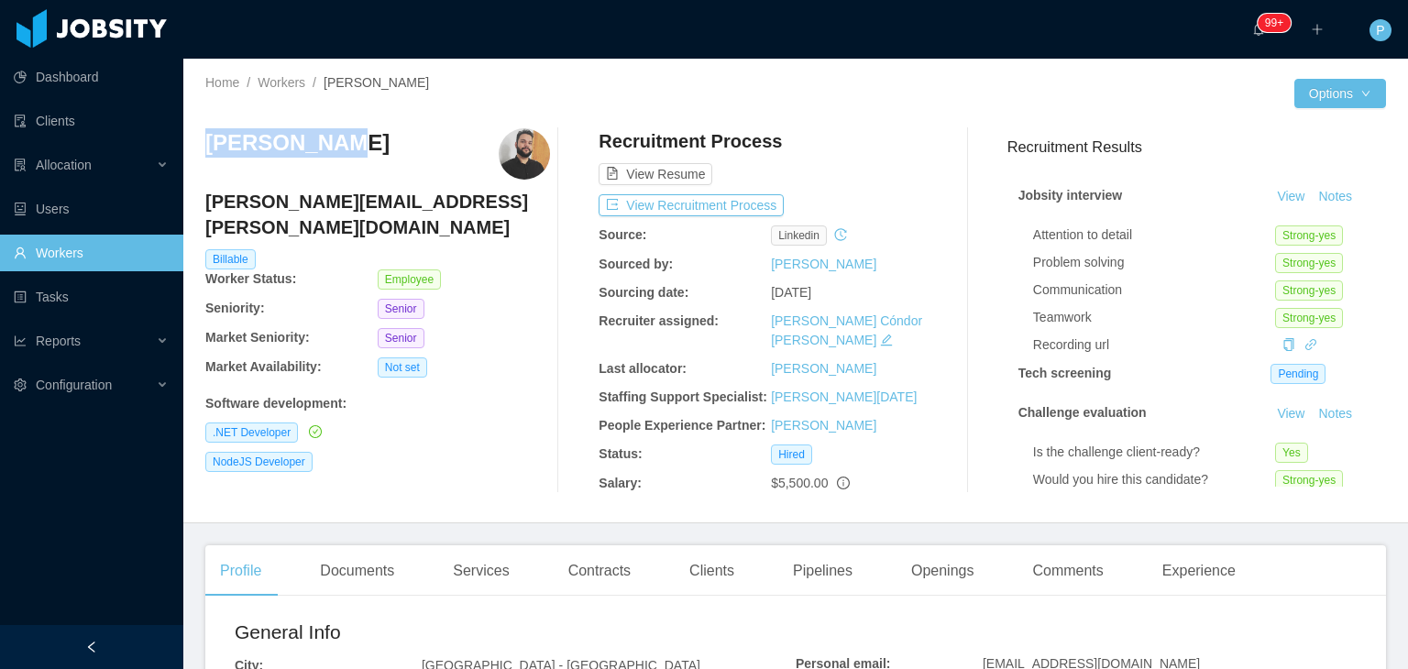
drag, startPoint x: 328, startPoint y: 146, endPoint x: 202, endPoint y: 145, distance: 126.5
click at [202, 145] on div "Home / Workers / Julio Lemes / Options Julio Lemes julio.lemes@jobsity.com Bill…" at bounding box center [795, 291] width 1225 height 465
copy h3 "Julio Lemes"
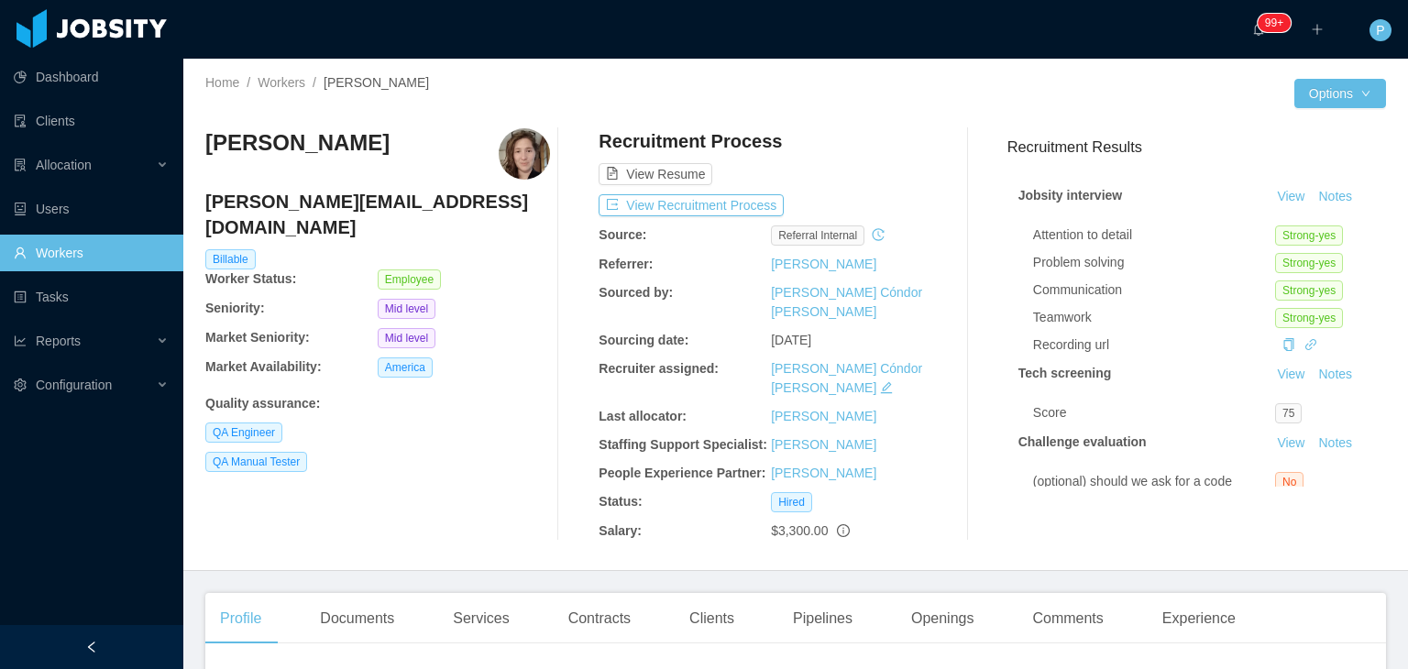
click at [818, 73] on div "Home / Workers / [PERSON_NAME] / Options [PERSON_NAME] [PERSON_NAME][EMAIL_ADDR…" at bounding box center [795, 315] width 1225 height 512
drag, startPoint x: 391, startPoint y: 151, endPoint x: 193, endPoint y: 155, distance: 198.0
click at [193, 155] on div "Home / Workers / [PERSON_NAME] / Options [PERSON_NAME] [PERSON_NAME][EMAIL_ADDR…" at bounding box center [795, 315] width 1225 height 512
copy h3 "[PERSON_NAME]"
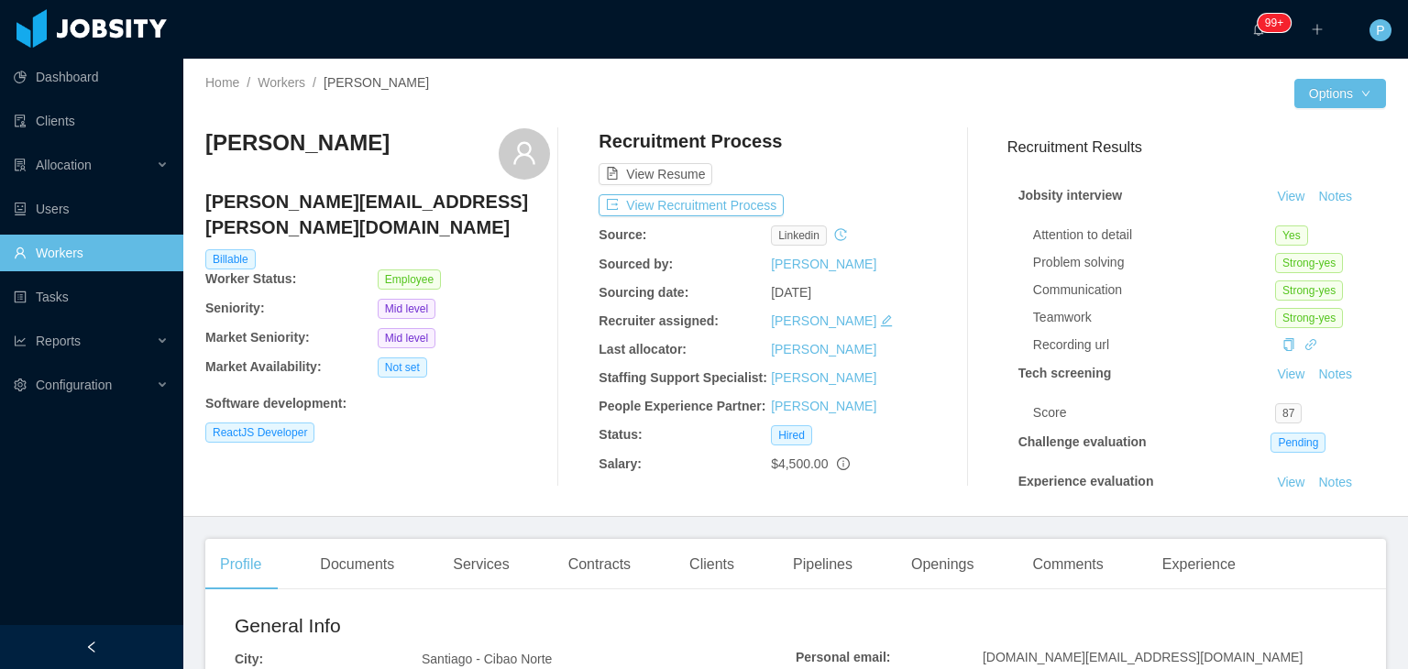
drag, startPoint x: 364, startPoint y: 145, endPoint x: 203, endPoint y: 146, distance: 161.3
click at [203, 146] on div "Home / Workers / [PERSON_NAME] / Options [PERSON_NAME] [PERSON_NAME][EMAIL_ADDR…" at bounding box center [795, 288] width 1225 height 458
copy h3 "[PERSON_NAME]"
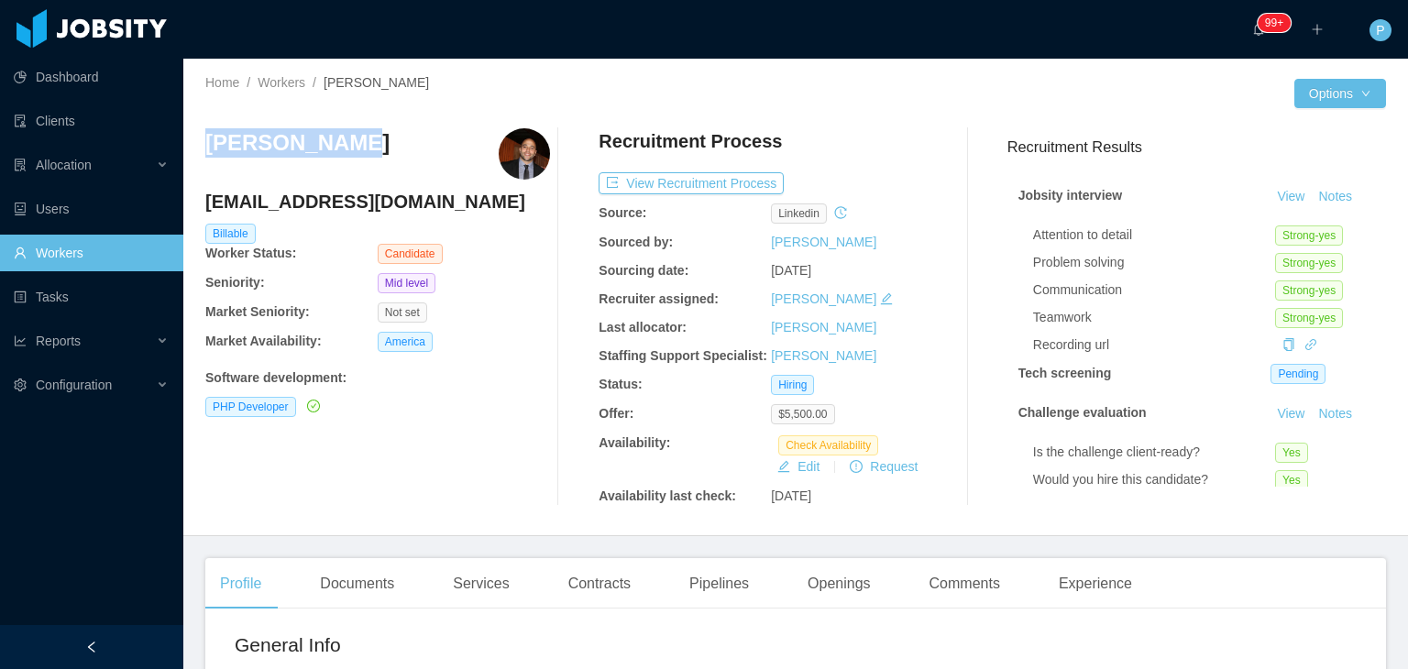
drag, startPoint x: 348, startPoint y: 144, endPoint x: 198, endPoint y: 143, distance: 150.3
click at [198, 143] on div "Home / Workers / [PERSON_NAME] / Options [PERSON_NAME] [PERSON_NAME][EMAIL_ADDR…" at bounding box center [795, 298] width 1225 height 478
copy h3 "[PERSON_NAME]"
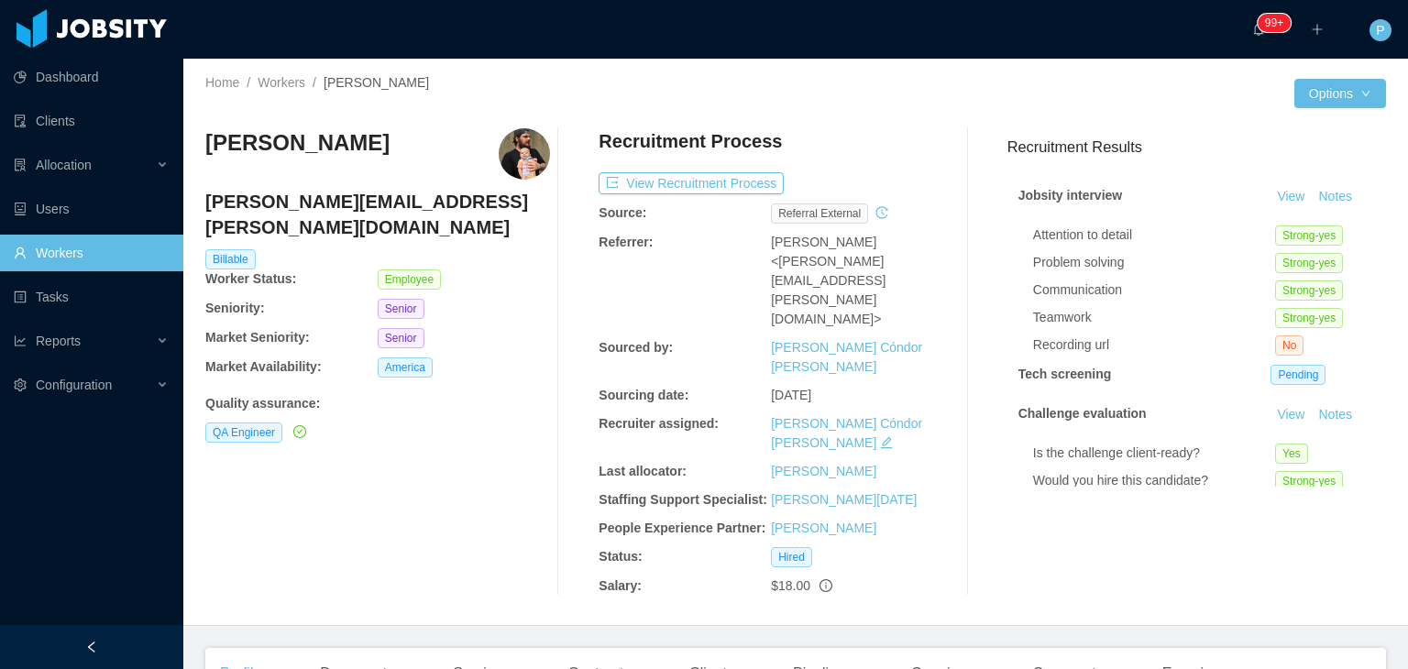
drag, startPoint x: 460, startPoint y: 143, endPoint x: 196, endPoint y: 130, distance: 264.3
click at [196, 130] on div "Home / Workers / Arthur Henrique Mendes / Options Arthur Henrique Mendes arthur…" at bounding box center [795, 342] width 1225 height 567
copy h3 "Arthur Henrique Mendes"
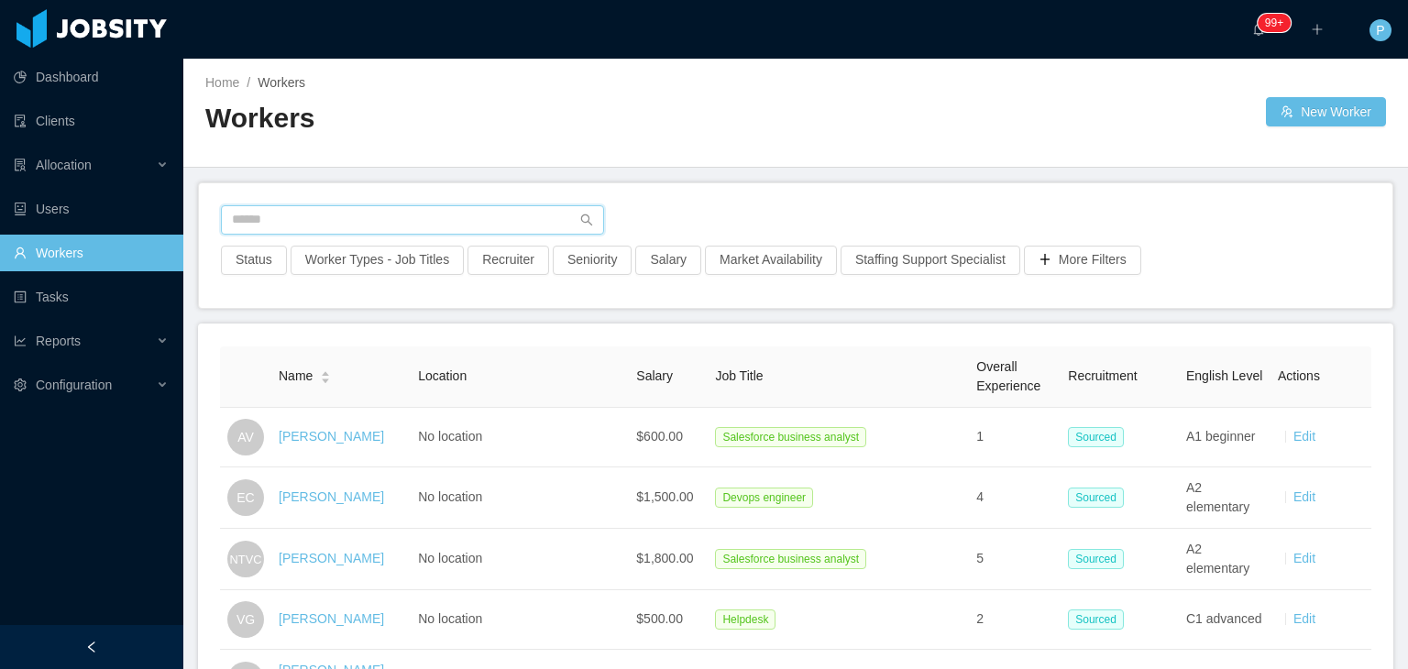
click at [493, 209] on input "text" at bounding box center [412, 219] width 383 height 29
paste input "**********"
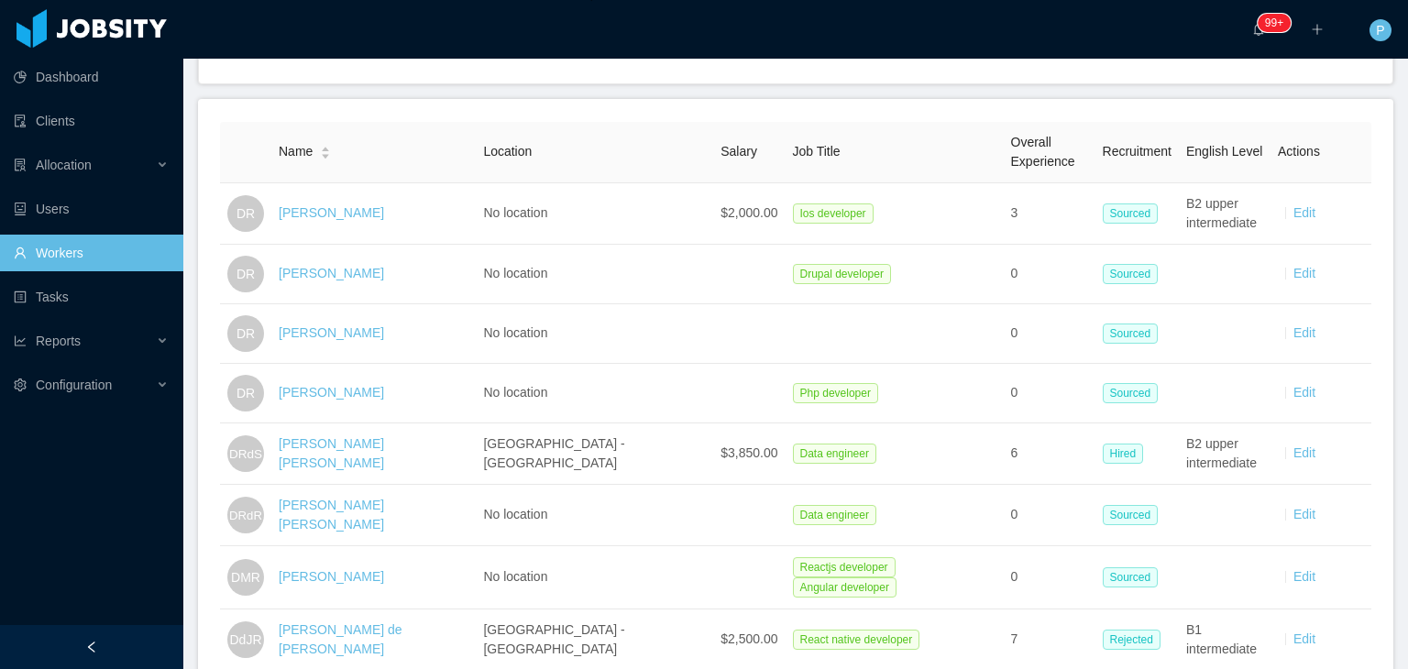
scroll to position [230, 0]
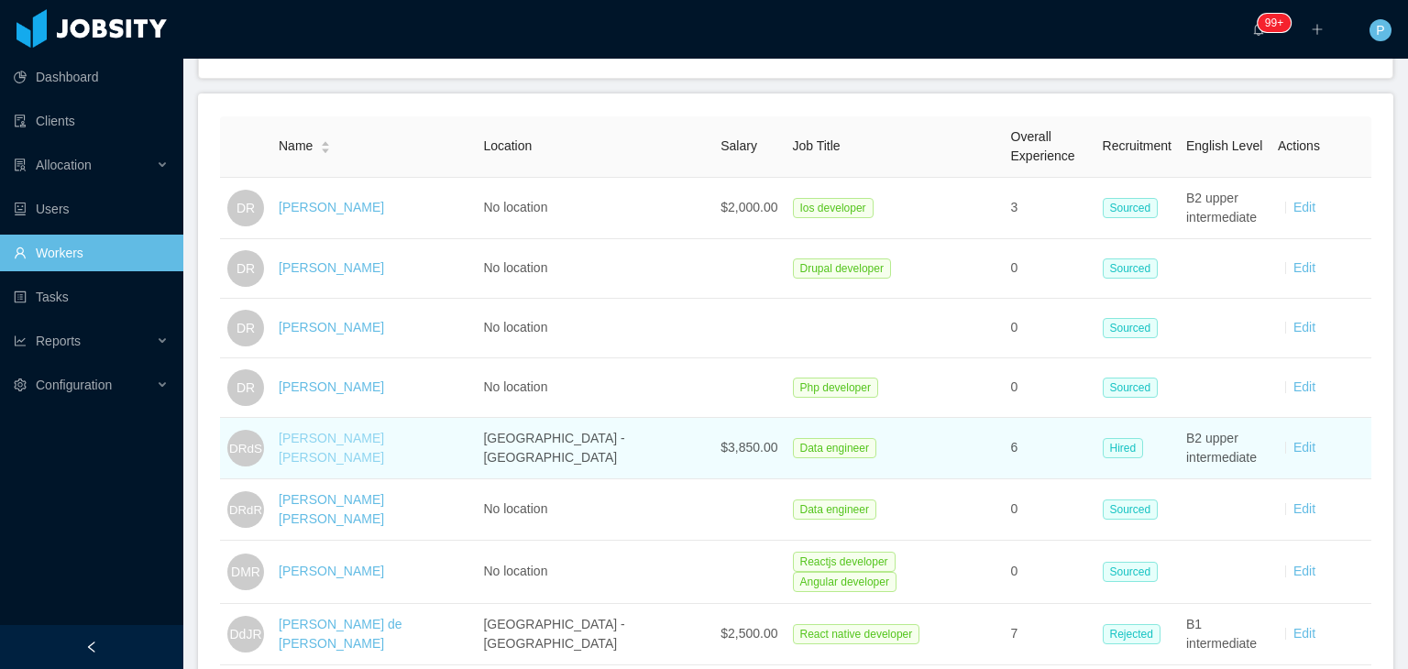
type input "**********"
click at [384, 449] on link "Daniel Rodrigues de Sousa" at bounding box center [331, 448] width 105 height 34
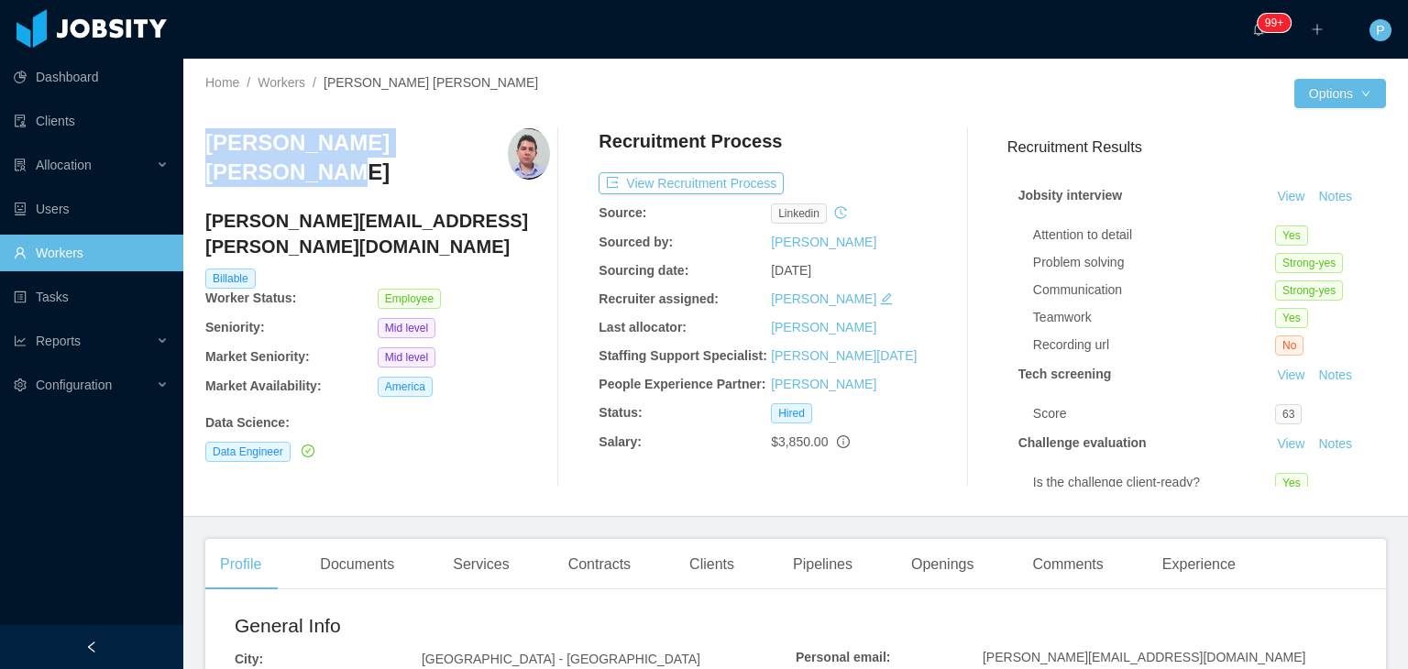
drag, startPoint x: 477, startPoint y: 144, endPoint x: 201, endPoint y: 133, distance: 276.1
click at [201, 133] on div "Home / Workers / Daniel Rodrigues de Sousa / Options Daniel Rodrigues de Sousa …" at bounding box center [795, 288] width 1225 height 458
copy h3 "Daniel Rodrigues de Sousa"
click at [291, 82] on link "Workers" at bounding box center [282, 82] width 48 height 15
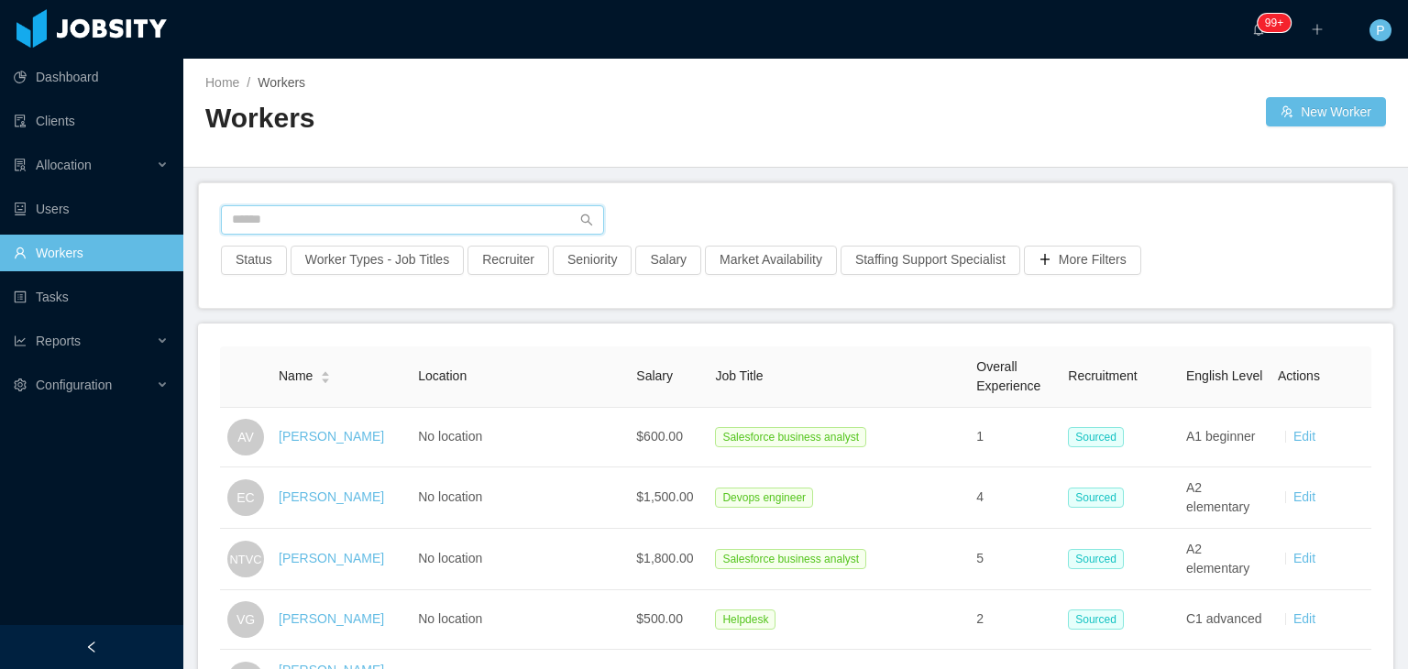
click at [475, 217] on input "text" at bounding box center [412, 219] width 383 height 29
paste input "**********"
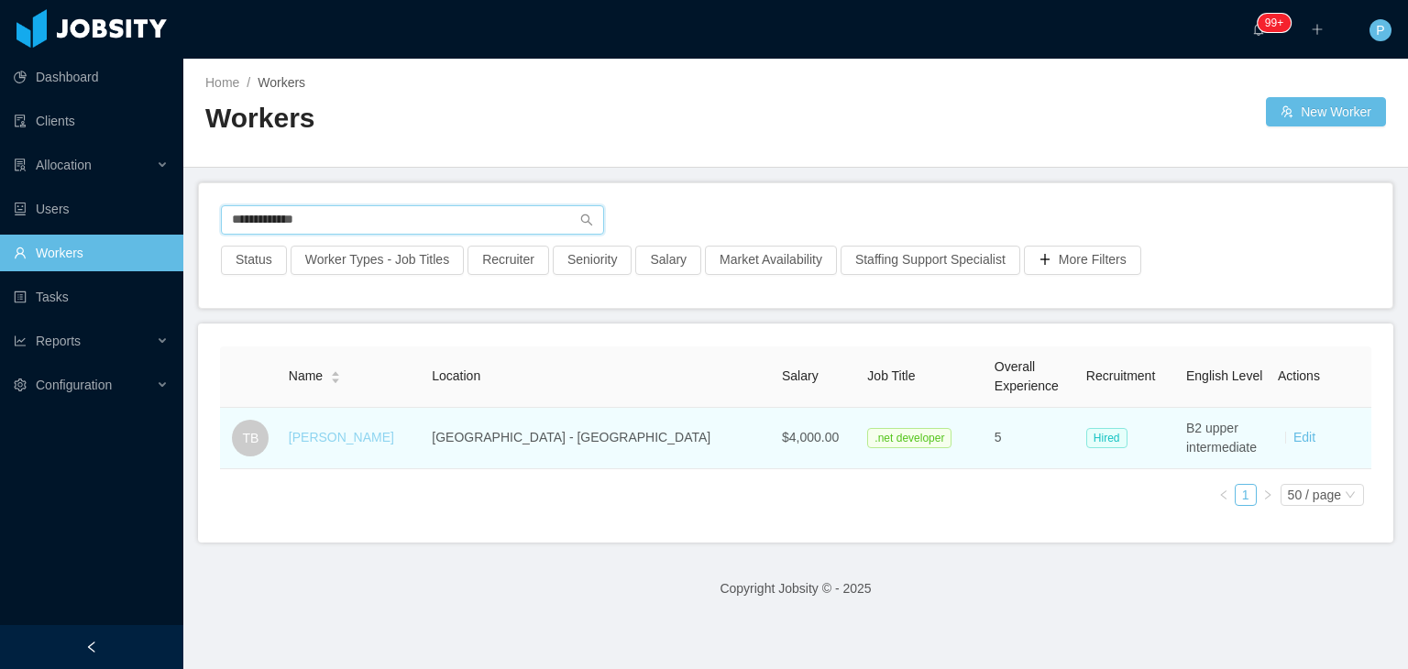
type input "**********"
click at [362, 443] on link "Telmo Bezerra" at bounding box center [341, 437] width 105 height 15
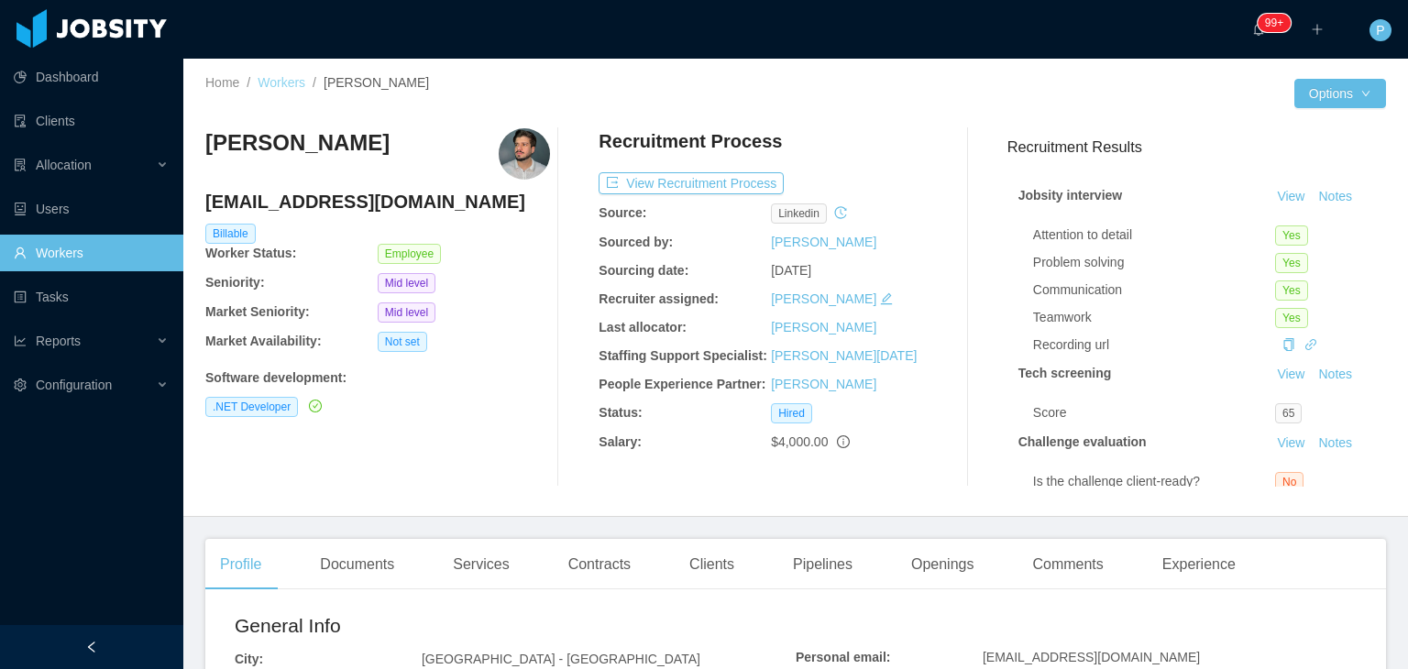
click at [284, 83] on link "Workers" at bounding box center [282, 82] width 48 height 15
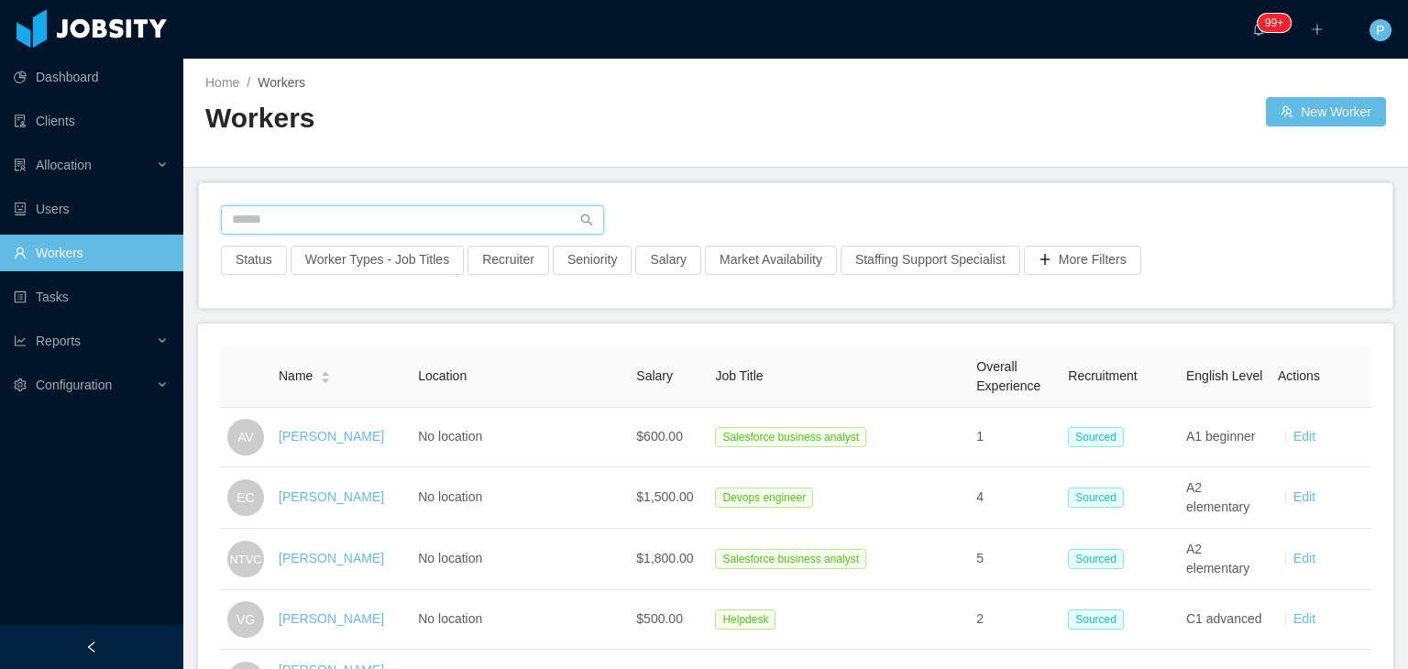
click at [523, 206] on input "text" at bounding box center [412, 219] width 383 height 29
paste input "**********"
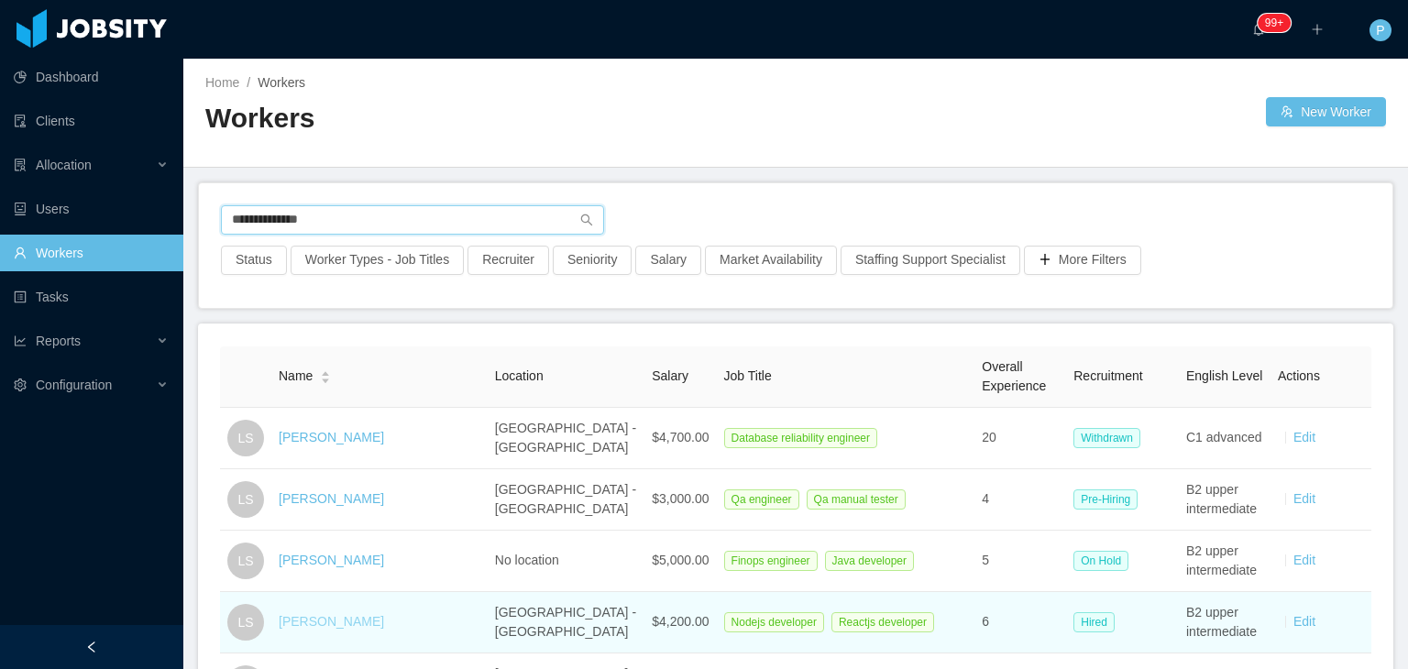
type input "**********"
click at [341, 616] on link "Leonardo Souza" at bounding box center [331, 621] width 105 height 15
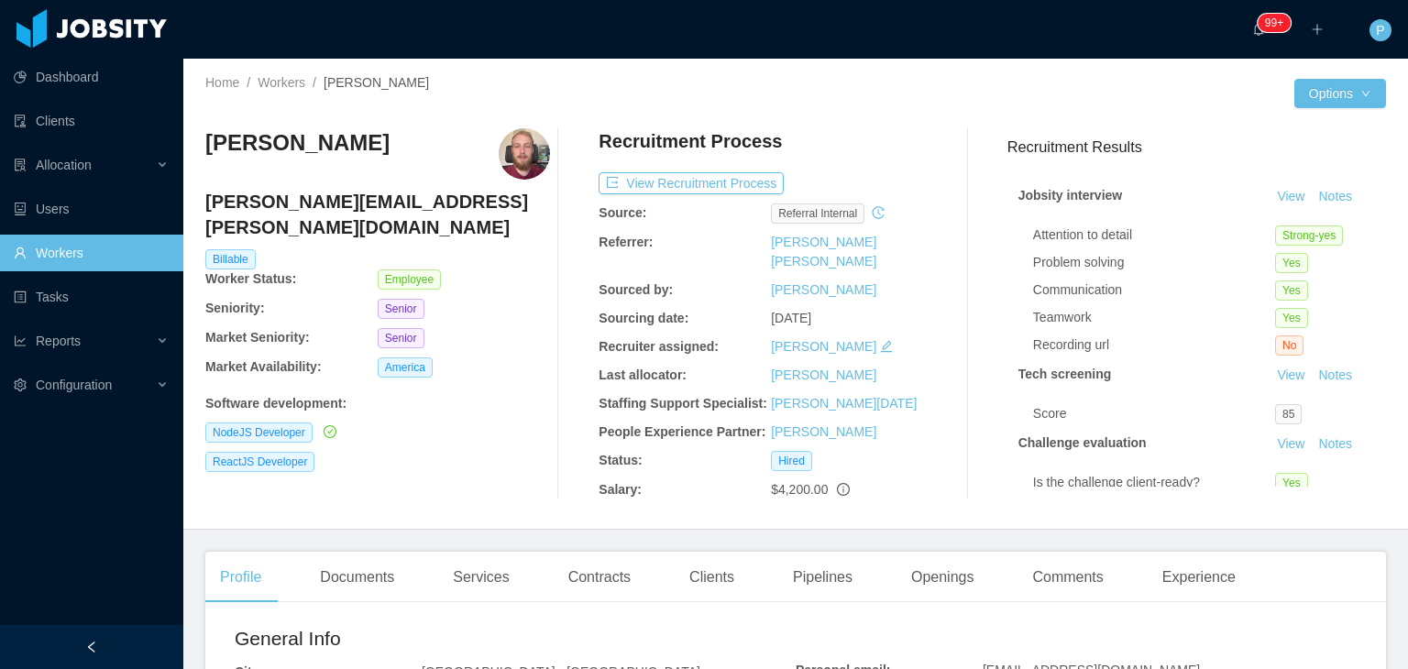
drag, startPoint x: 394, startPoint y: 136, endPoint x: 205, endPoint y: 148, distance: 189.3
click at [205, 148] on div "Leonardo Souza" at bounding box center [377, 153] width 345 height 51
copy h3 "Leonardo Souza"
click at [281, 82] on link "Workers" at bounding box center [282, 82] width 48 height 15
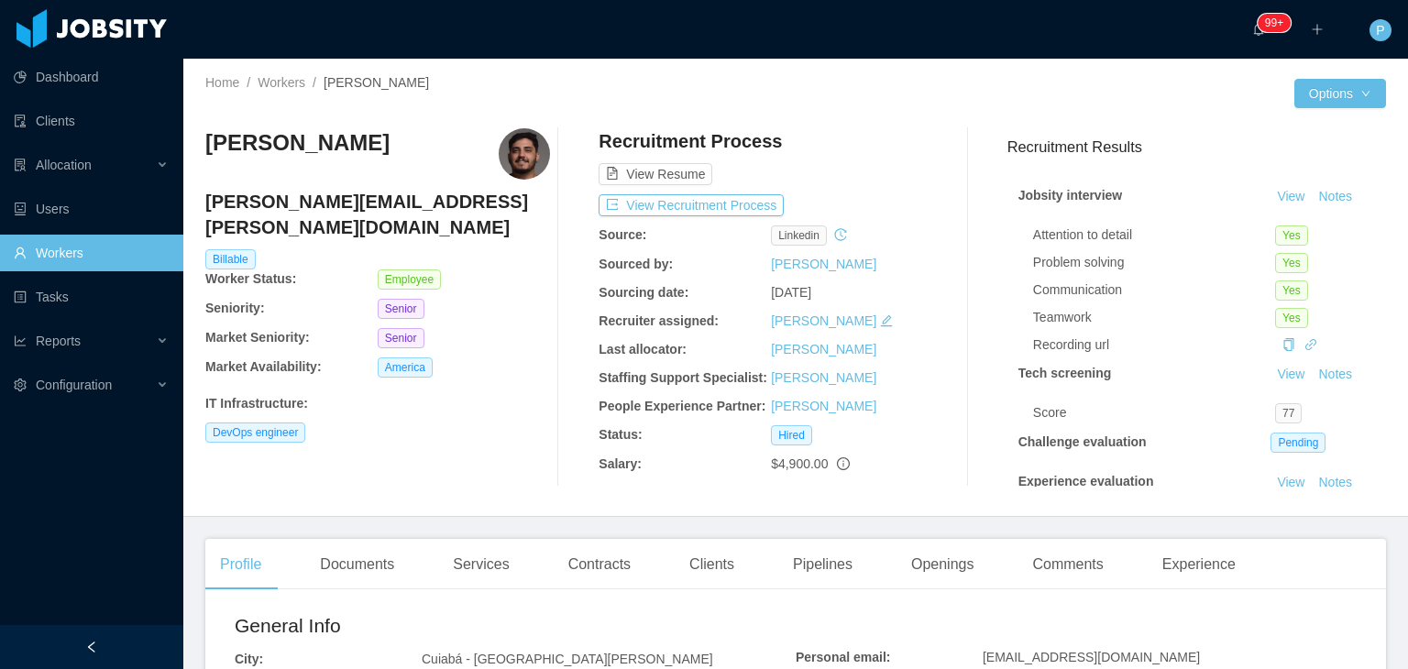
click at [921, 136] on div "View Resume" at bounding box center [771, 156] width 345 height 57
